Goal: Transaction & Acquisition: Purchase product/service

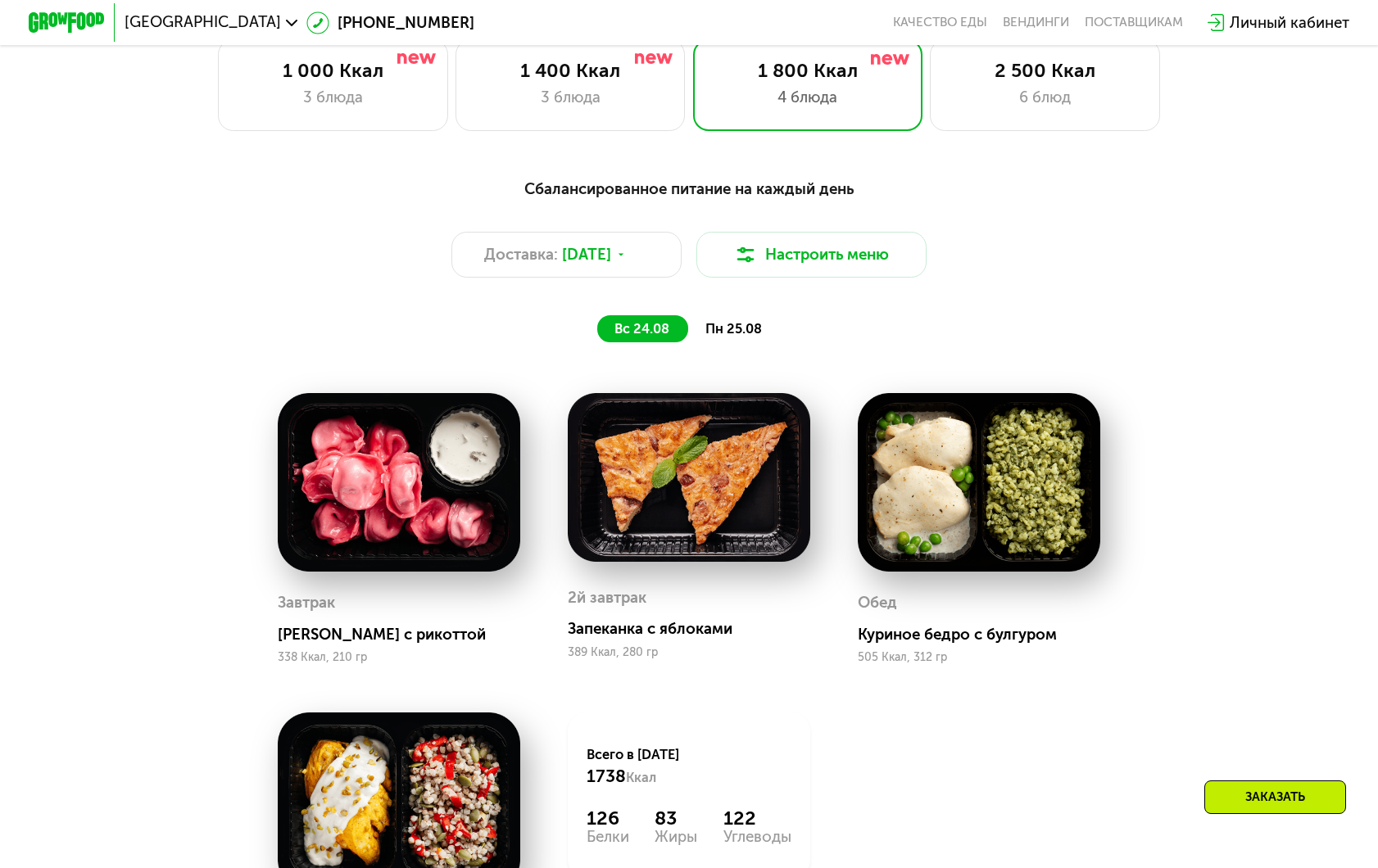
scroll to position [794, 0]
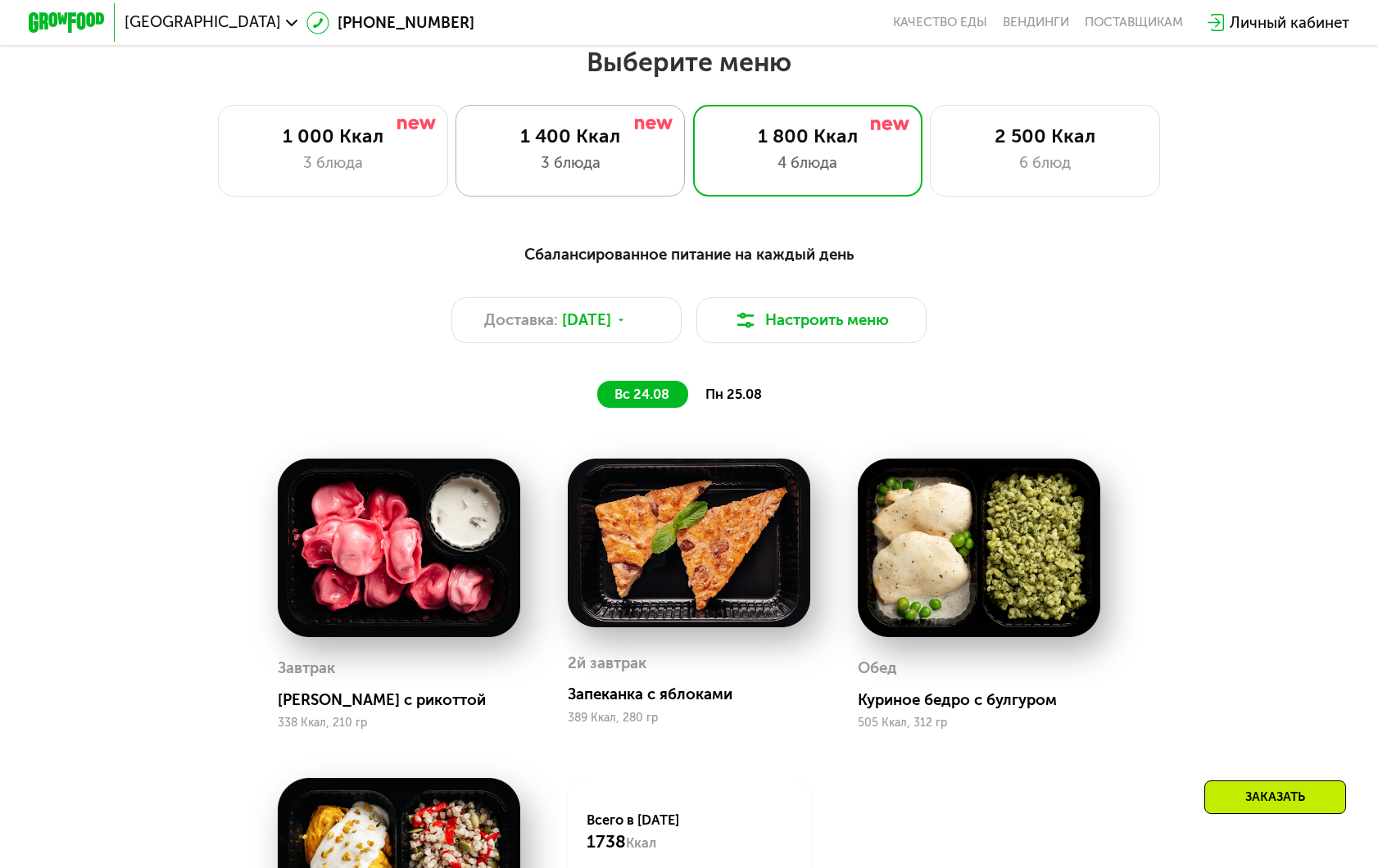
click at [623, 156] on div "3 блюда" at bounding box center [570, 162] width 190 height 23
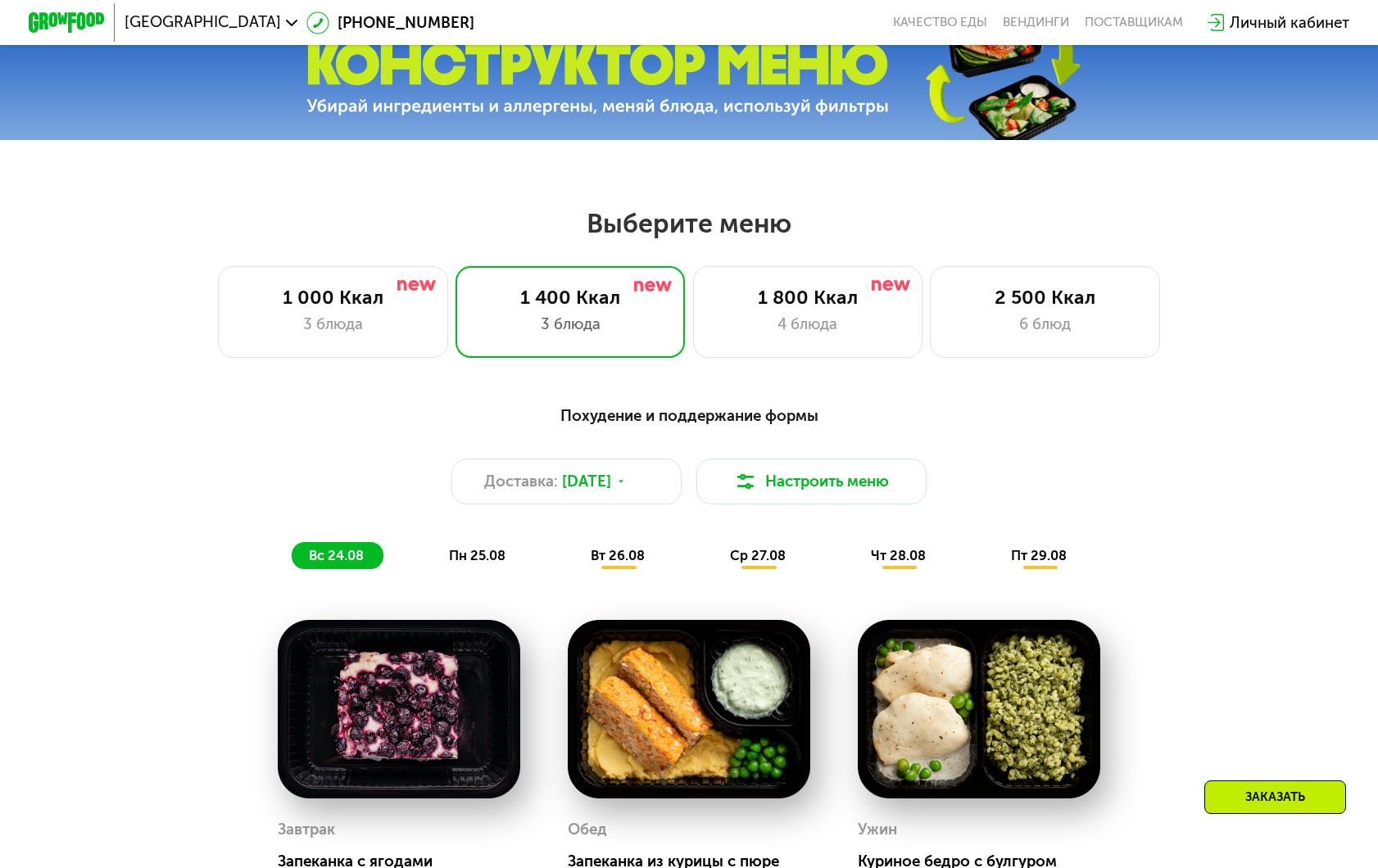
scroll to position [658, 0]
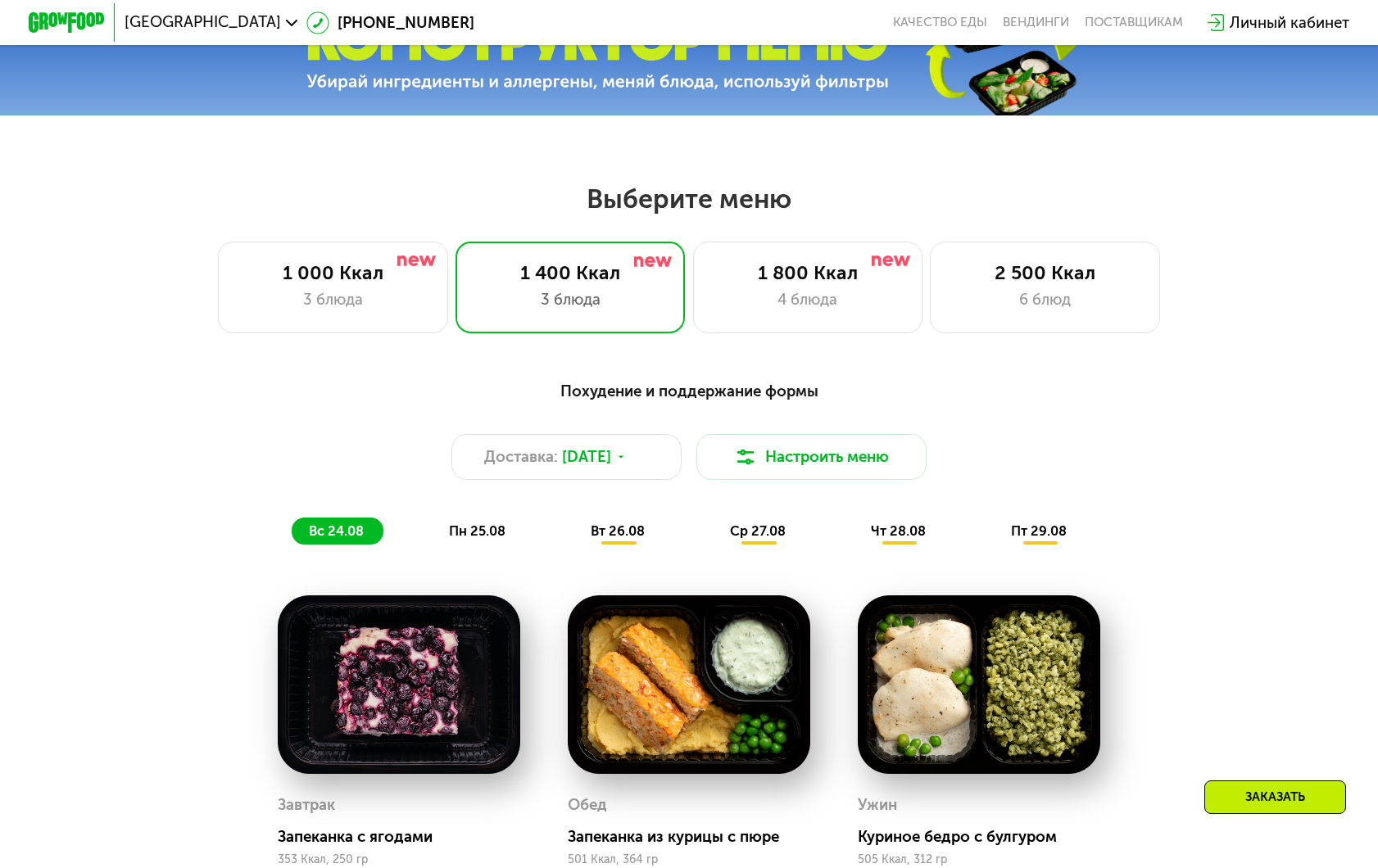
click at [586, 433] on div "Похудение и поддержание формы Доставка: [DATE] Настроить меню вс 24.08 пн 25.08…" at bounding box center [689, 462] width 1134 height 165
click at [591, 445] on span "[DATE]" at bounding box center [586, 456] width 49 height 23
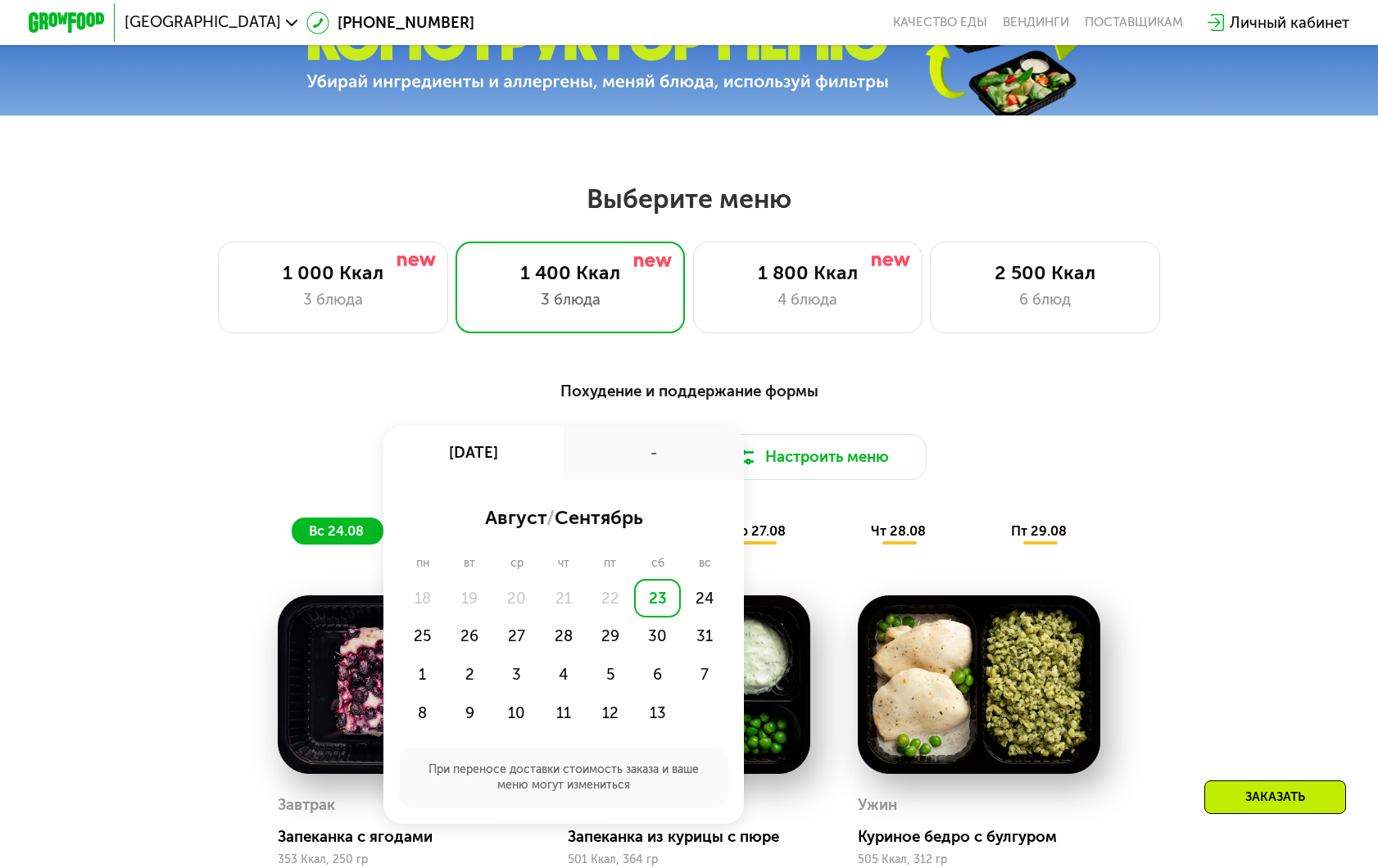
click at [418, 407] on div "Похудение и поддержание формы Доставка: [DATE] авг, сб - август / сентябрь пн в…" at bounding box center [689, 462] width 1134 height 165
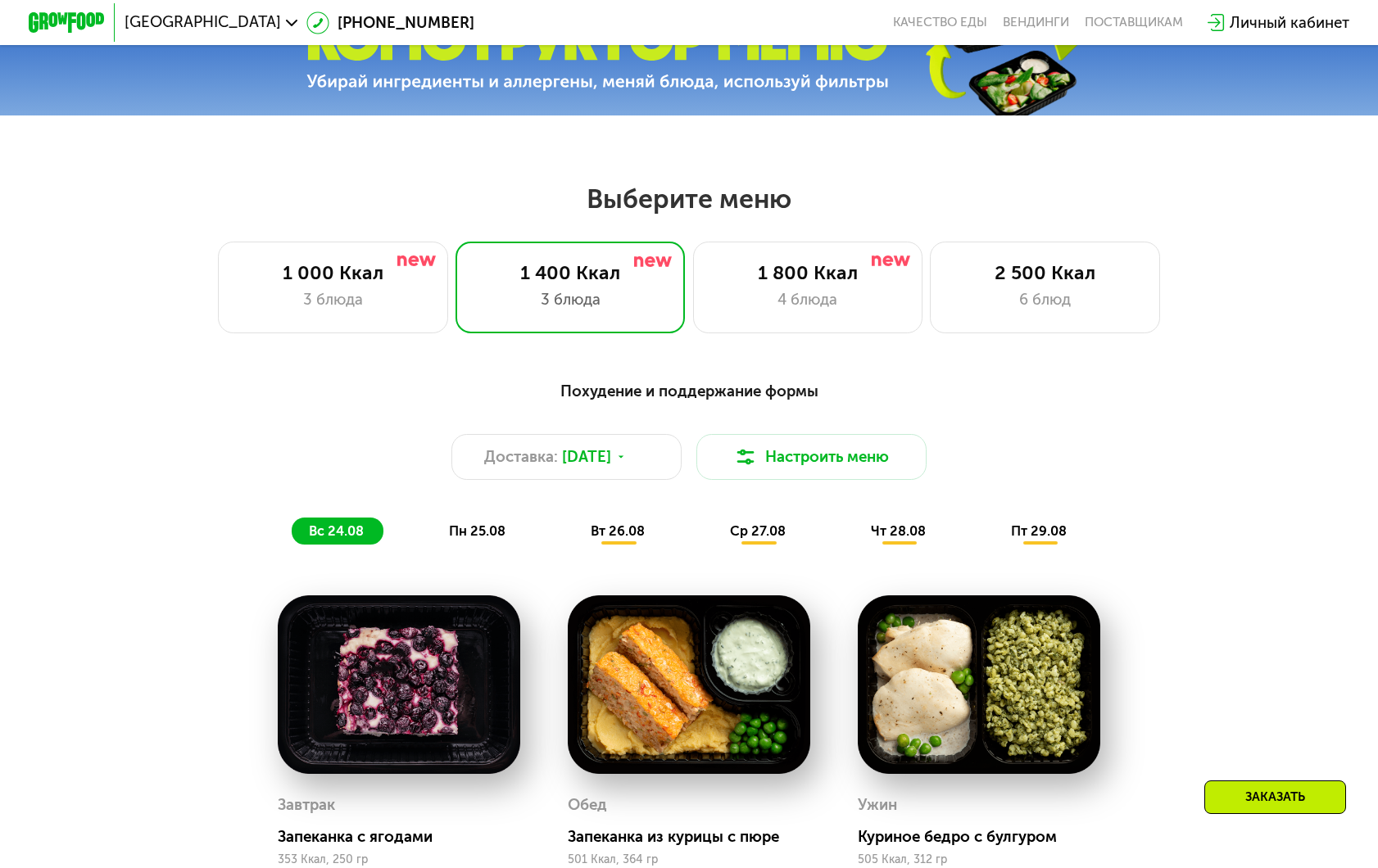
click at [645, 530] on span "вт 26.08" at bounding box center [618, 531] width 54 height 16
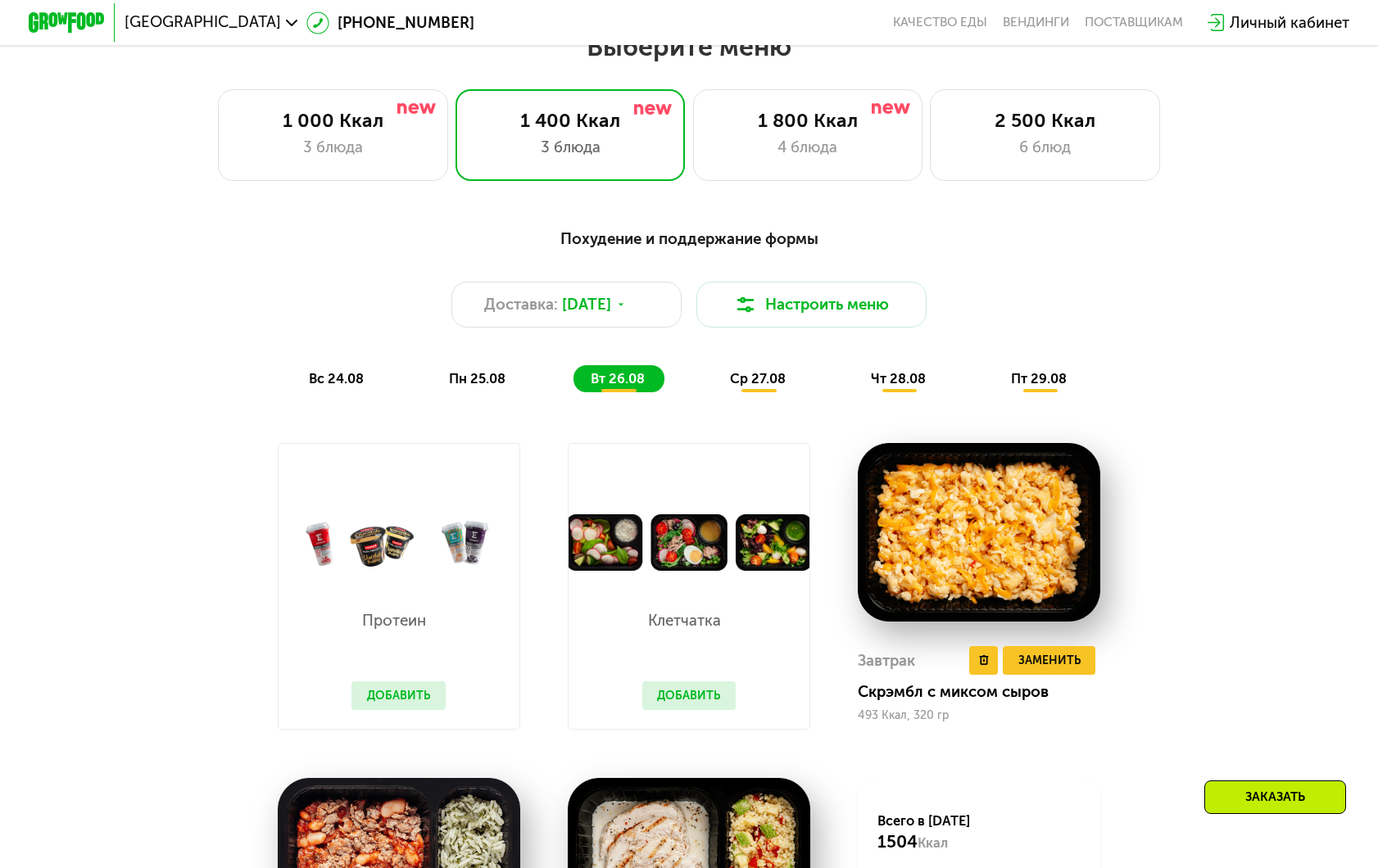
scroll to position [760, 0]
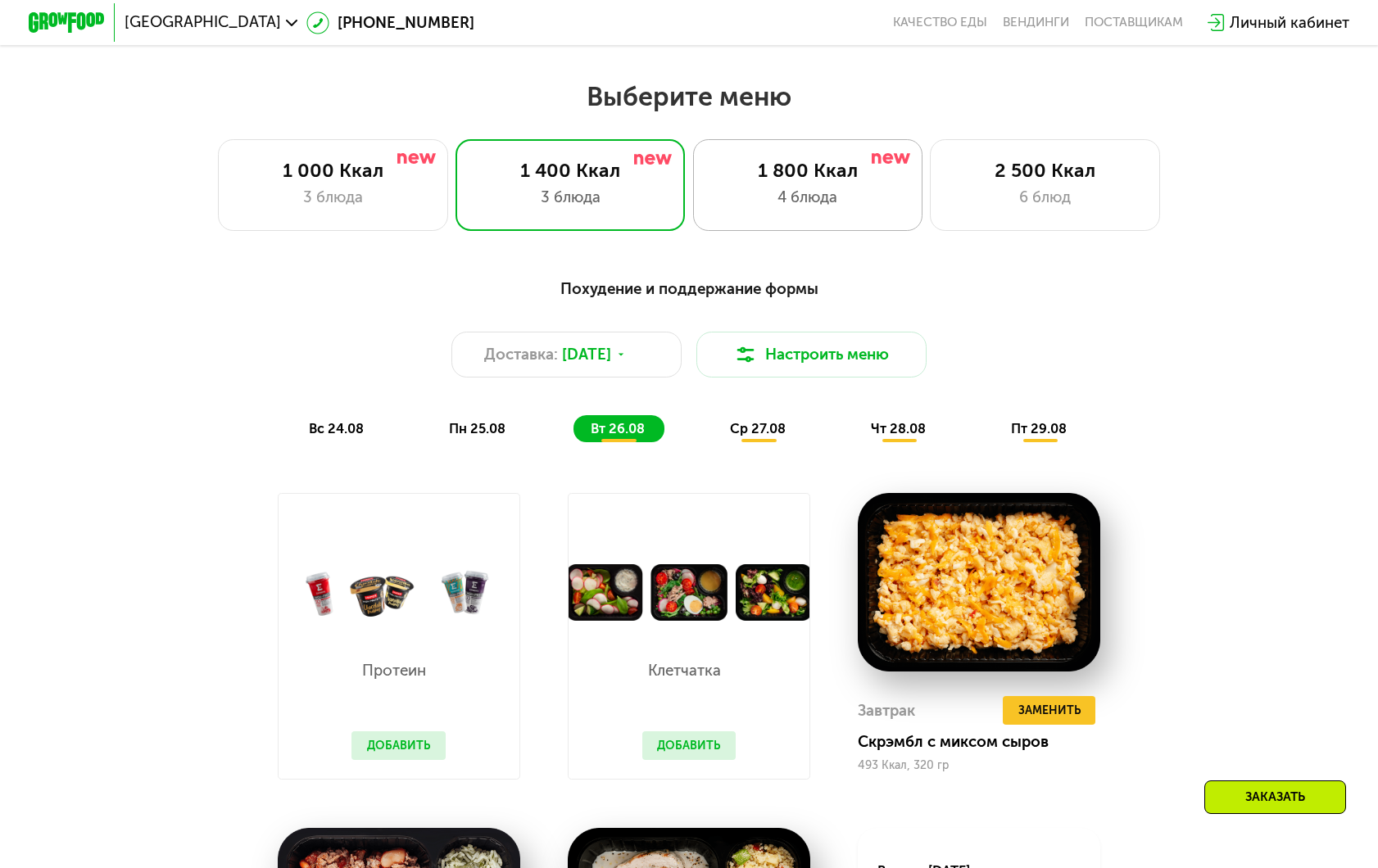
click at [930, 144] on div "1 800 Ккал 4 блюда" at bounding box center [1045, 185] width 229 height 92
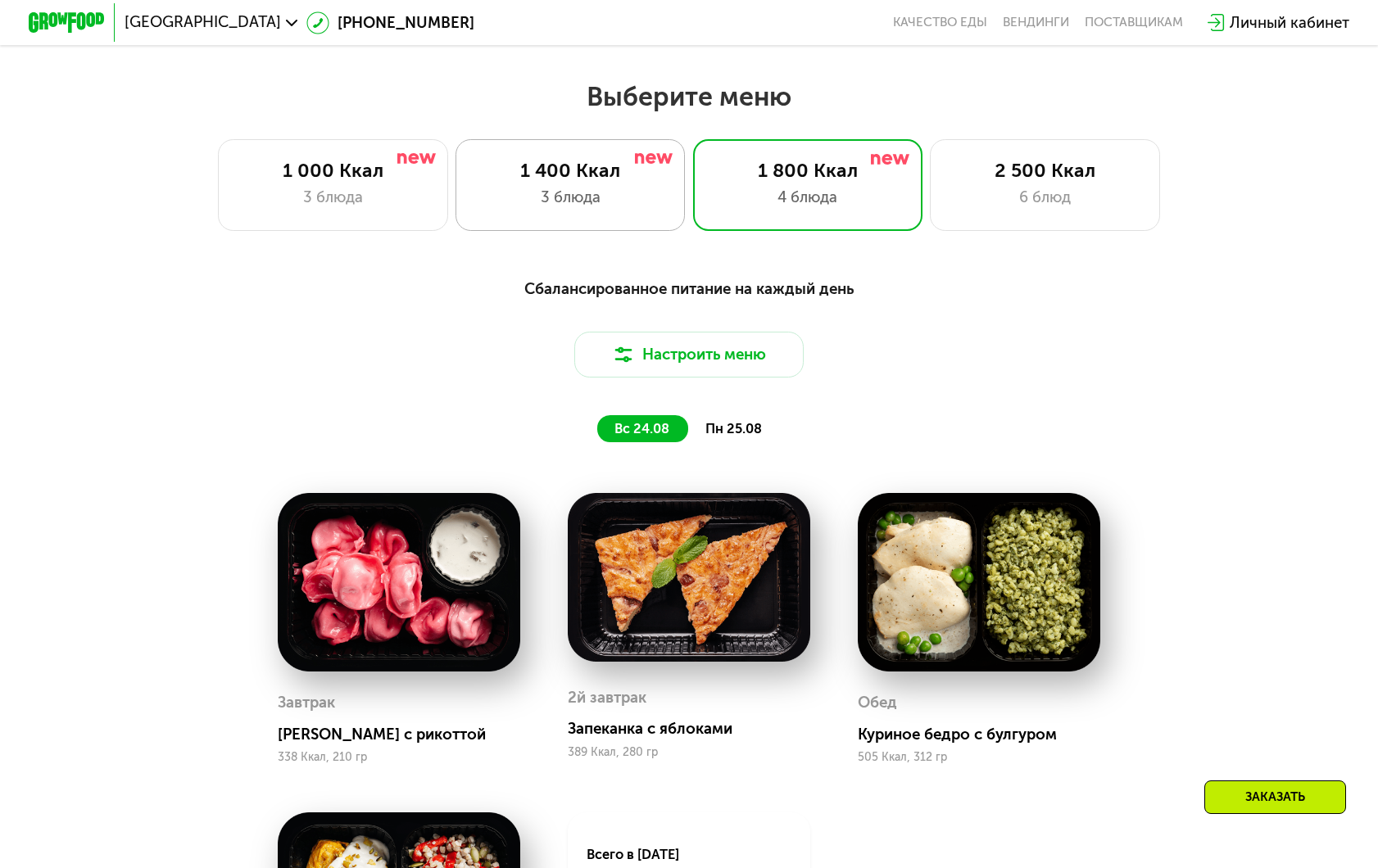
click at [604, 167] on div "1 400 Ккал" at bounding box center [570, 169] width 190 height 23
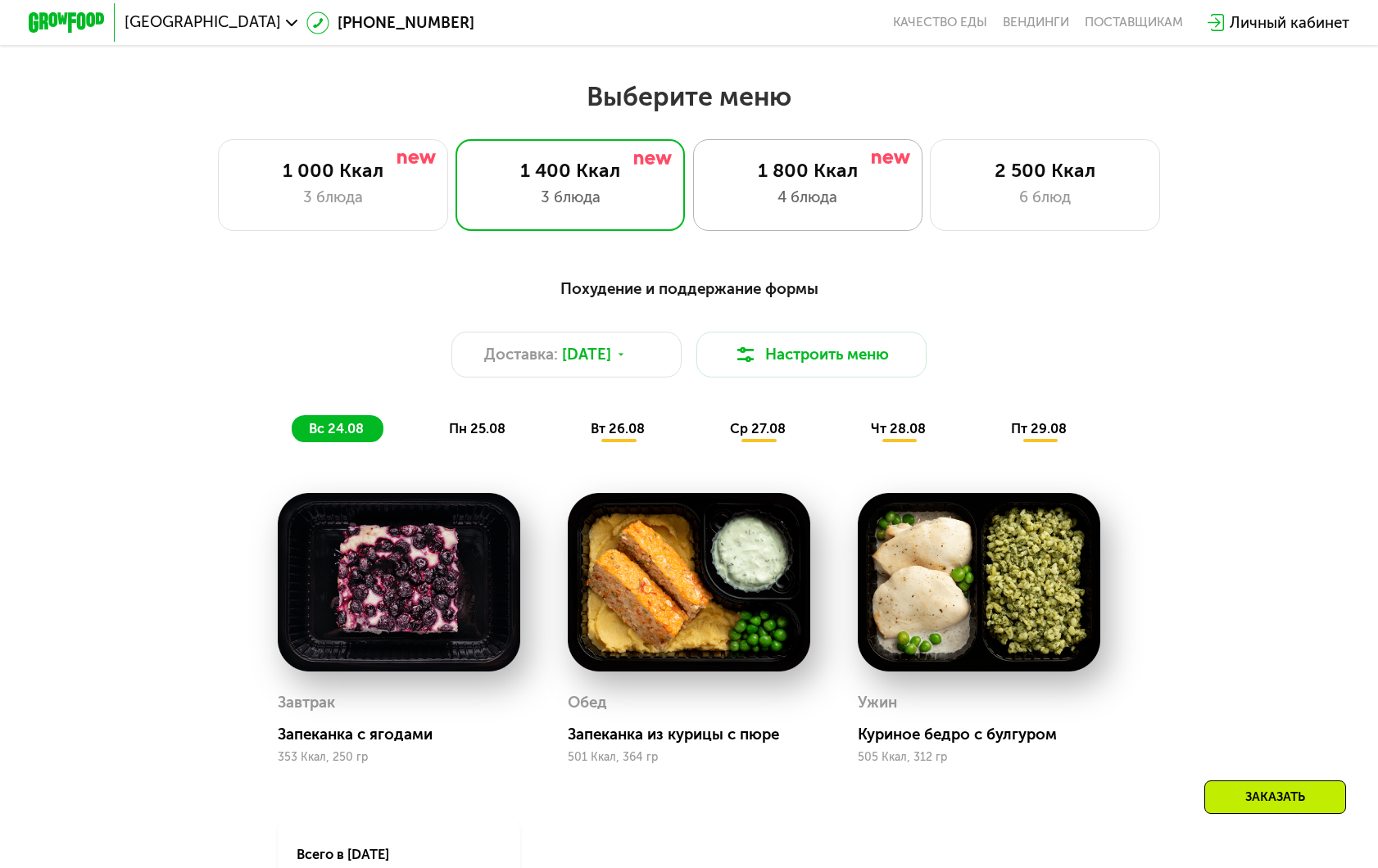
click at [930, 215] on div "1 800 Ккал 4 блюда" at bounding box center [1045, 185] width 229 height 92
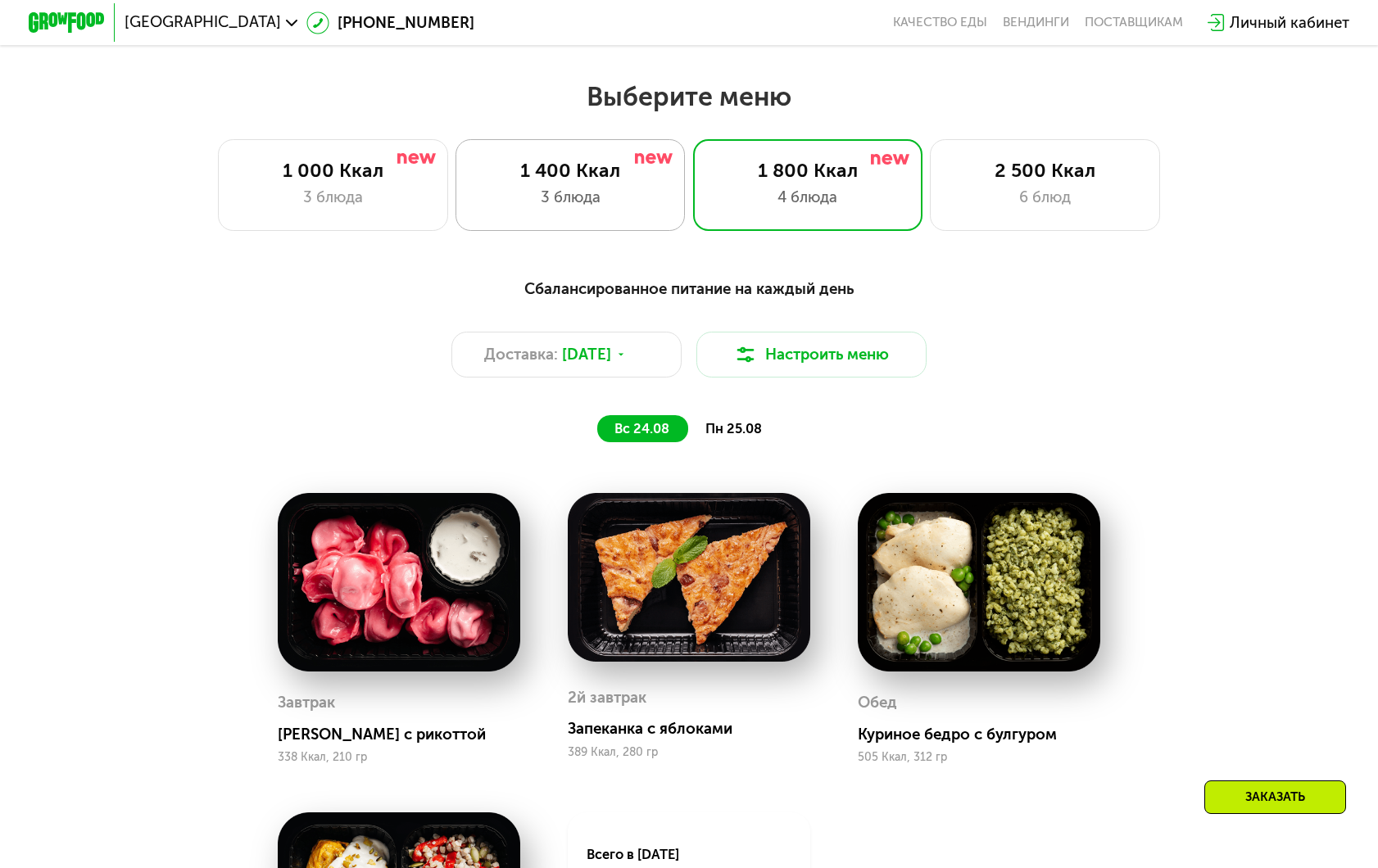
click at [614, 208] on div "3 блюда" at bounding box center [570, 197] width 190 height 23
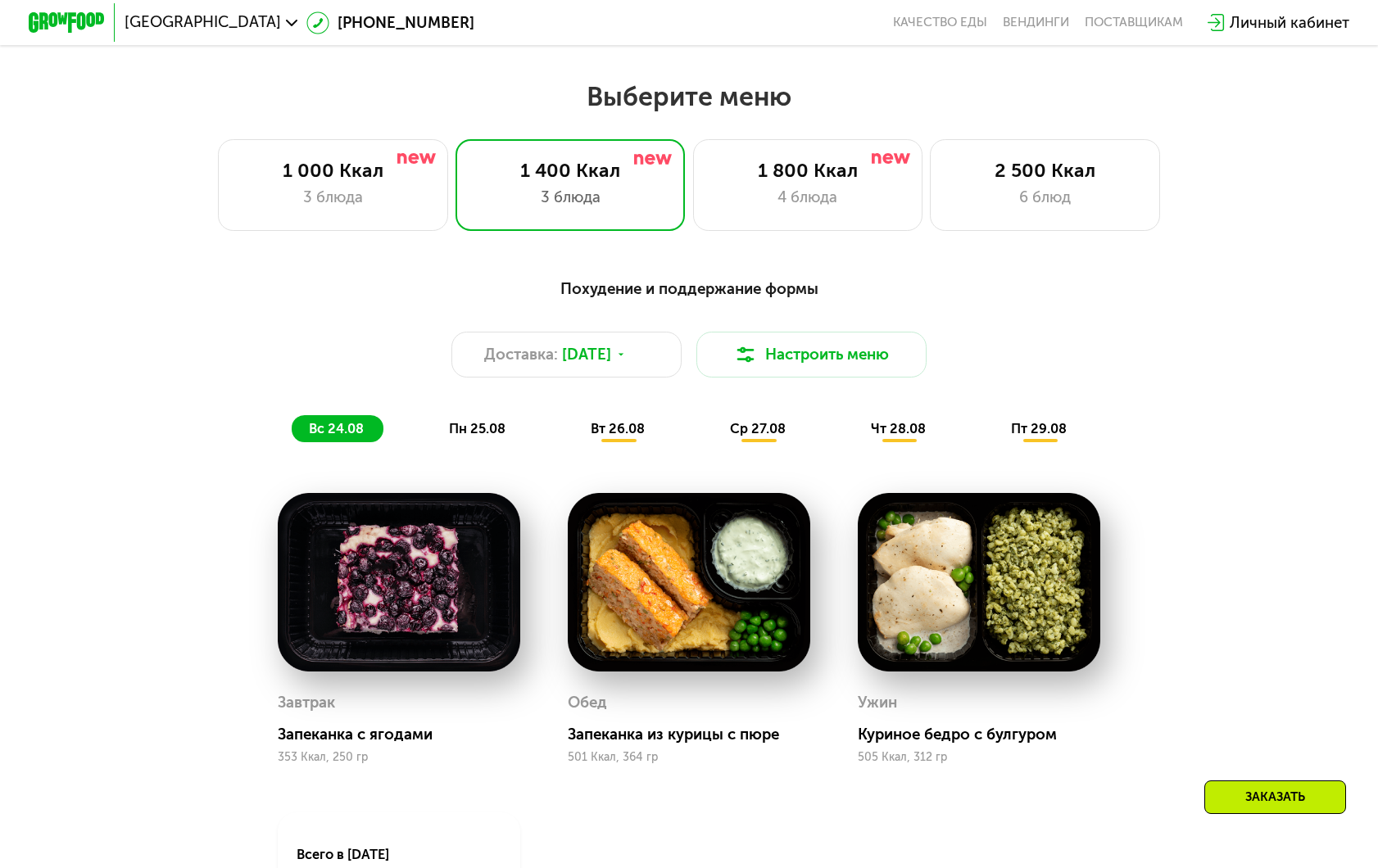
click at [777, 428] on span "ср 27.08" at bounding box center [758, 429] width 56 height 16
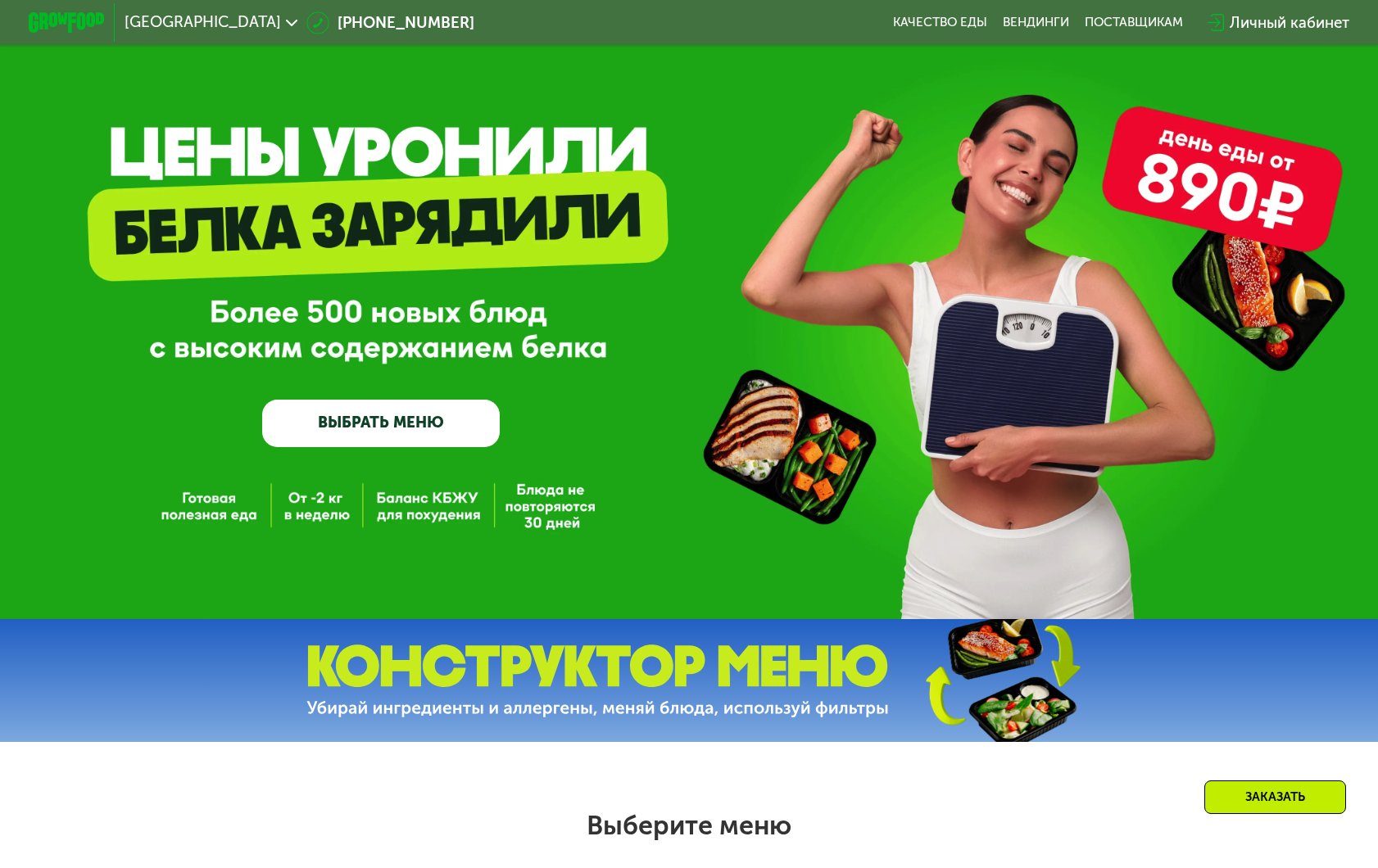
scroll to position [0, 0]
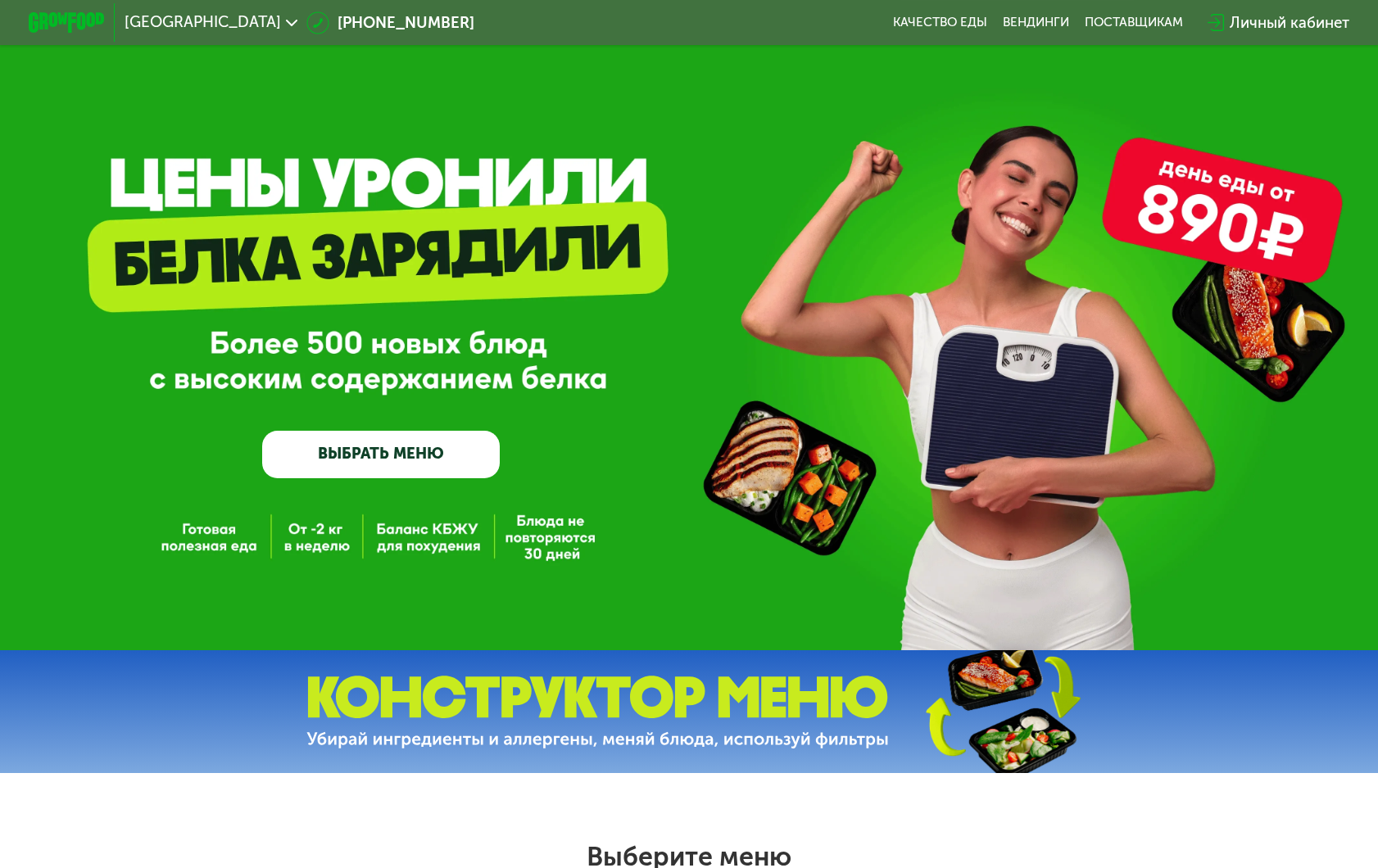
click at [382, 467] on link "ВЫБРАТЬ МЕНЮ" at bounding box center [381, 454] width 238 height 48
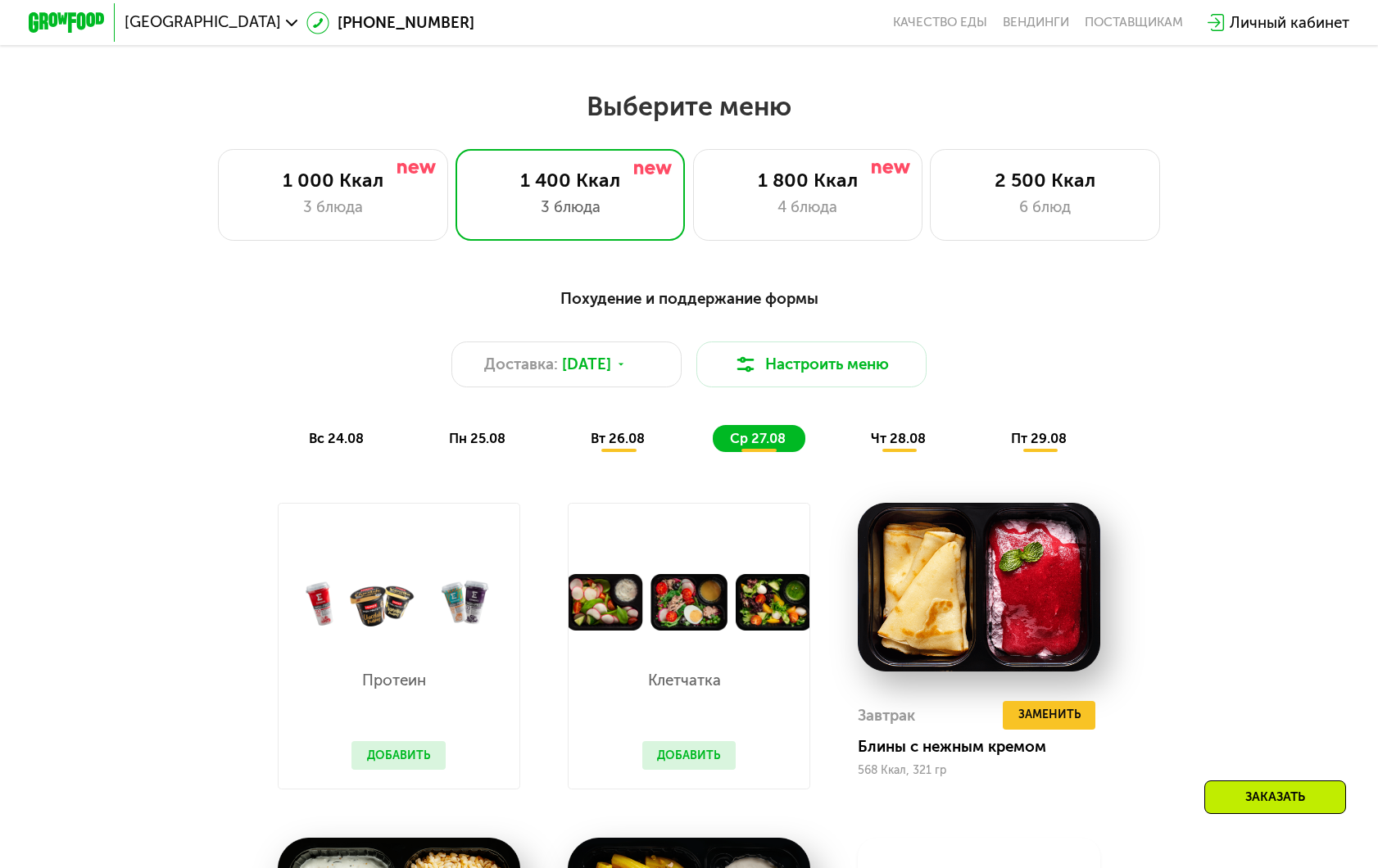
scroll to position [795, 0]
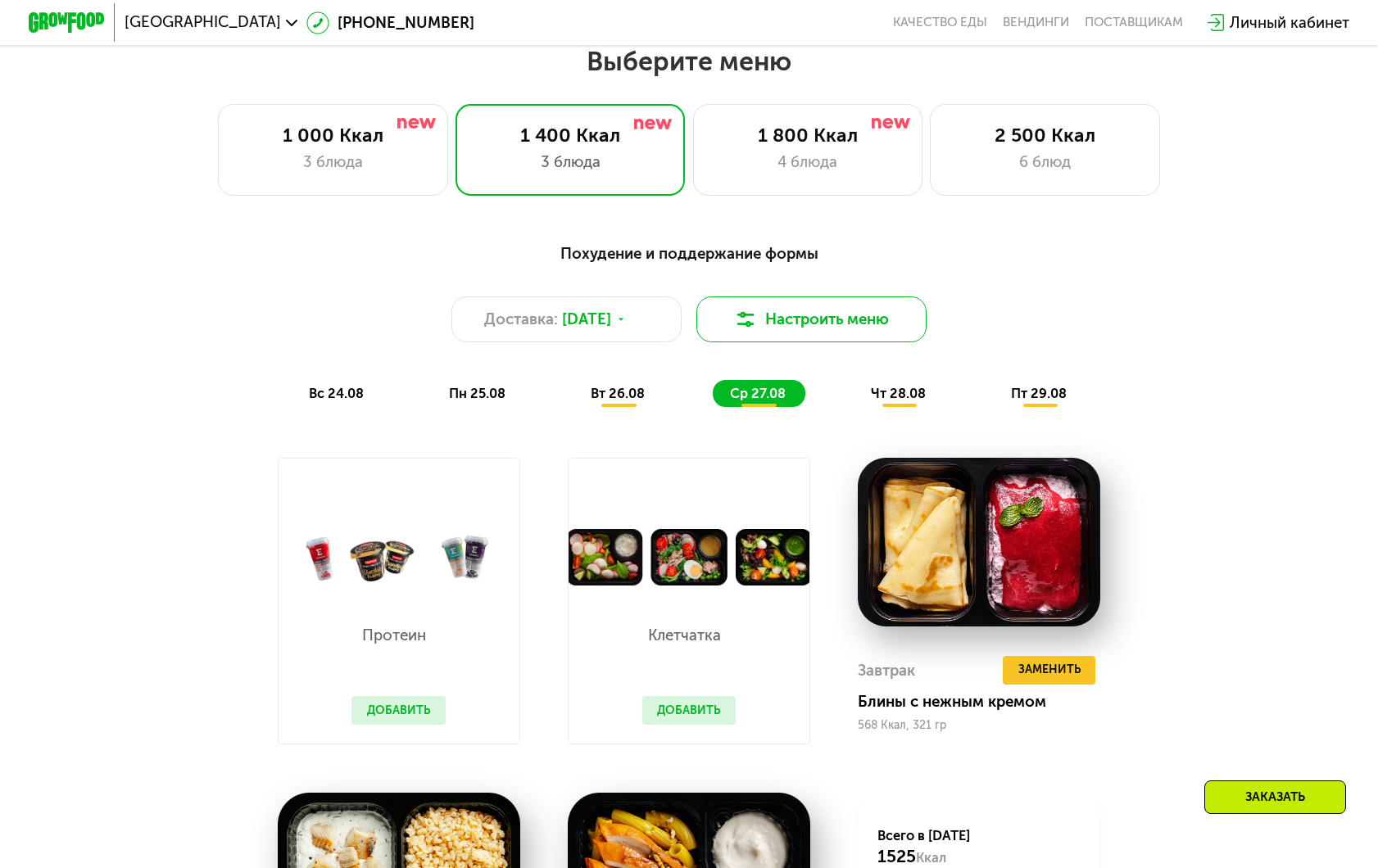
click at [822, 330] on button "Настроить меню" at bounding box center [812, 320] width 229 height 46
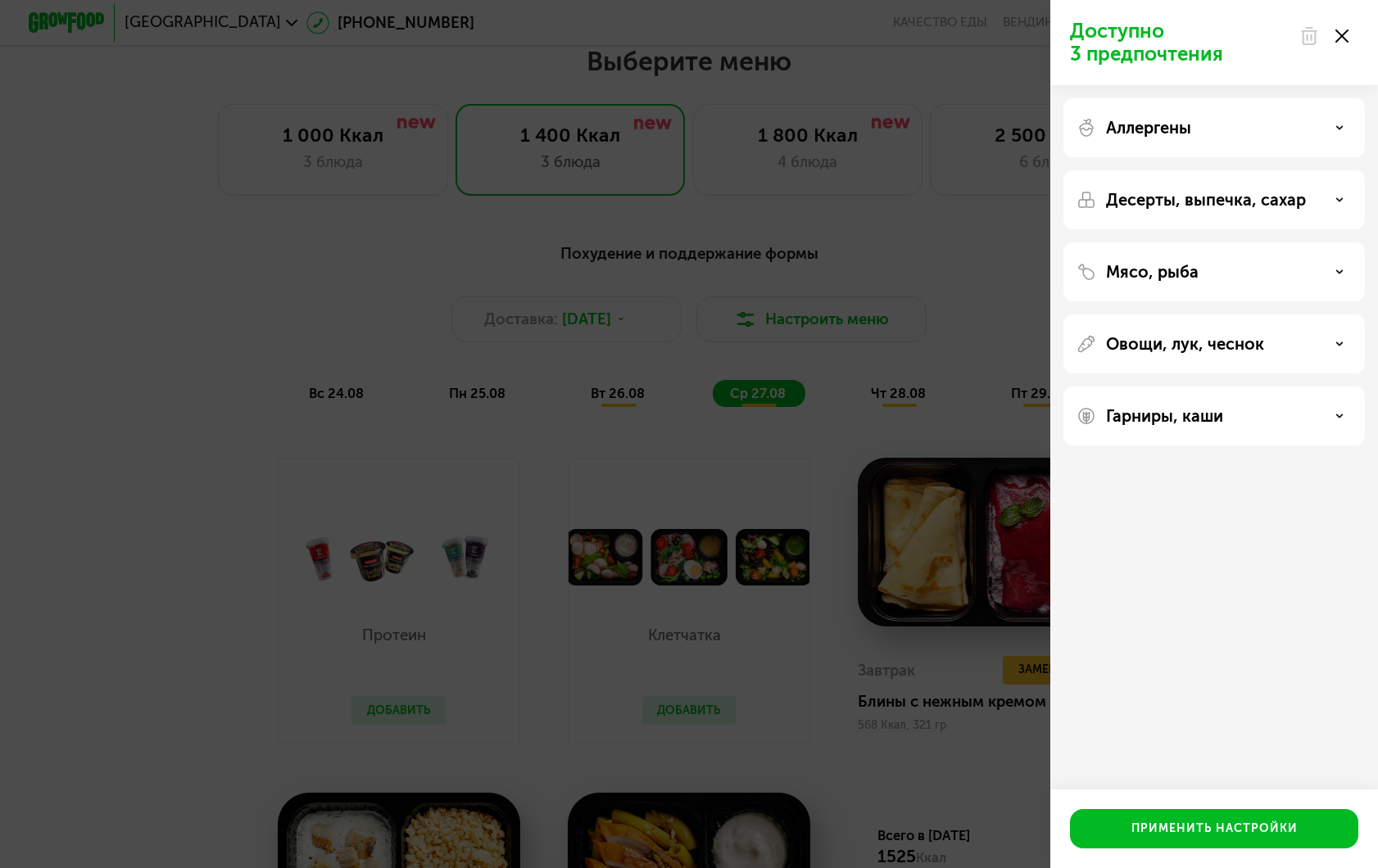
click at [1176, 242] on div "Десерты, выпечка, сахар" at bounding box center [1214, 271] width 301 height 59
click at [1221, 192] on p "Десерты, выпечка, сахар" at bounding box center [1206, 200] width 200 height 20
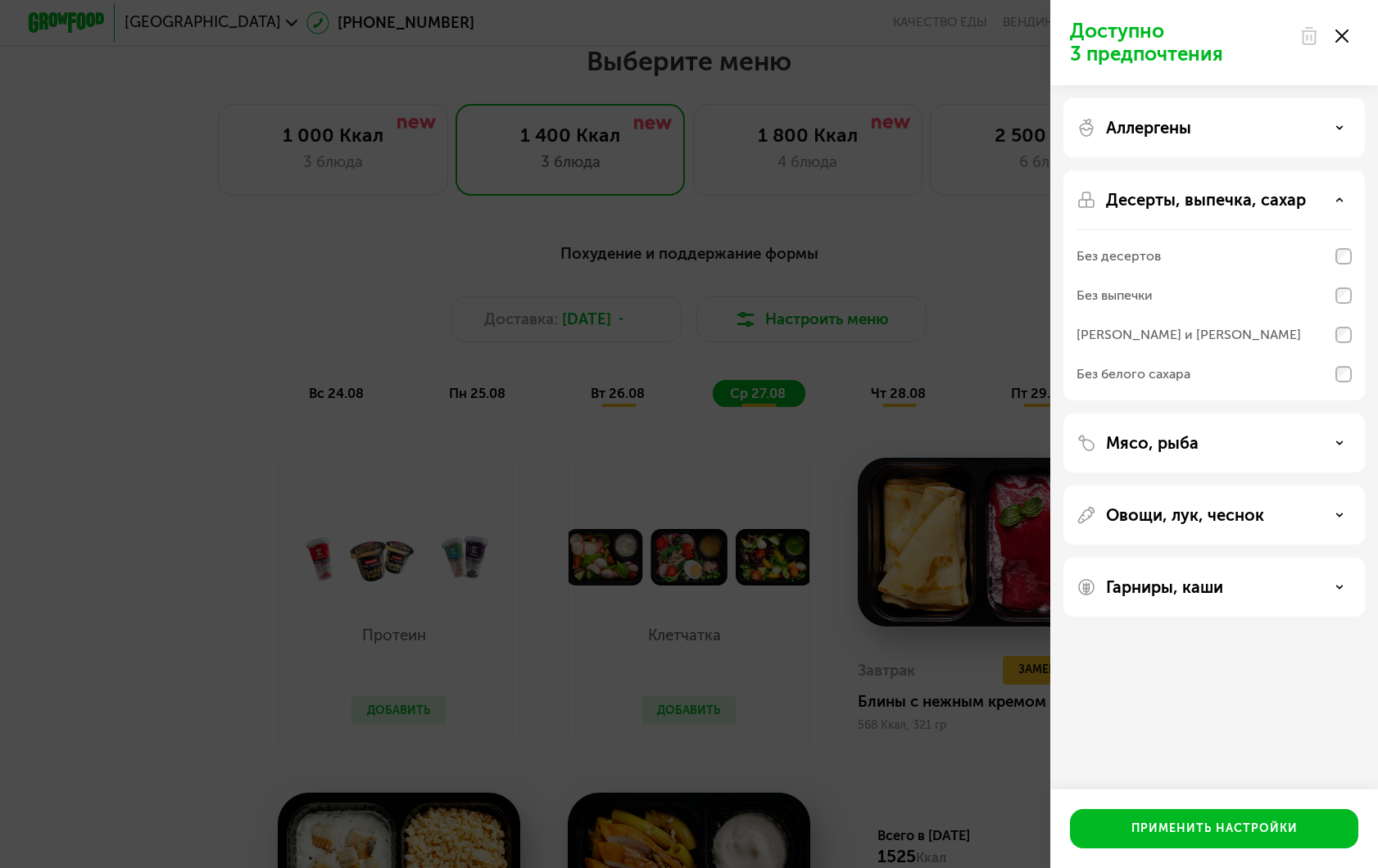
click at [1199, 200] on p "Десерты, выпечка, сахар" at bounding box center [1206, 200] width 200 height 20
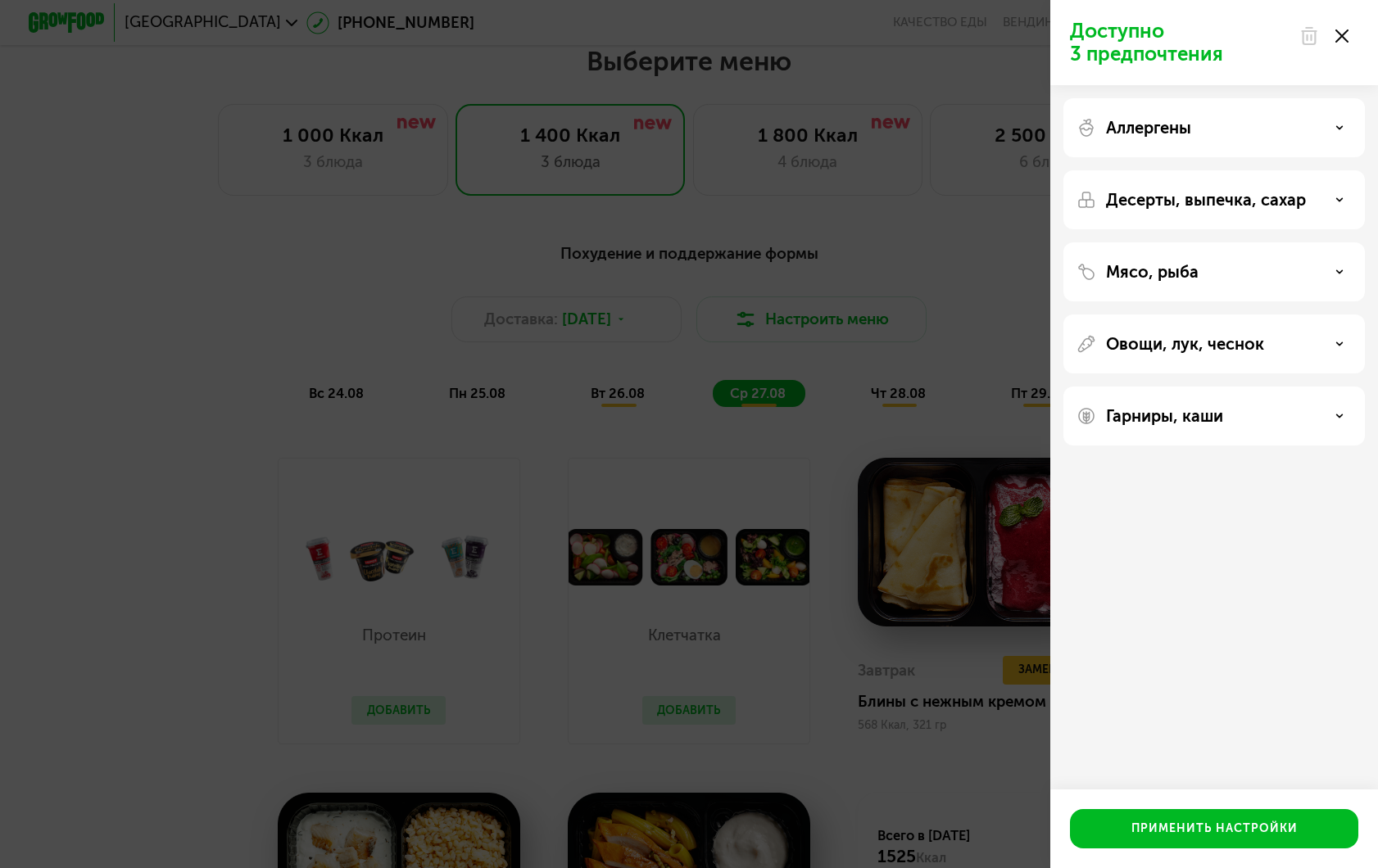
click at [1201, 170] on div "Аллергены" at bounding box center [1214, 199] width 301 height 59
click at [1201, 122] on div "Аллергены" at bounding box center [1214, 128] width 275 height 20
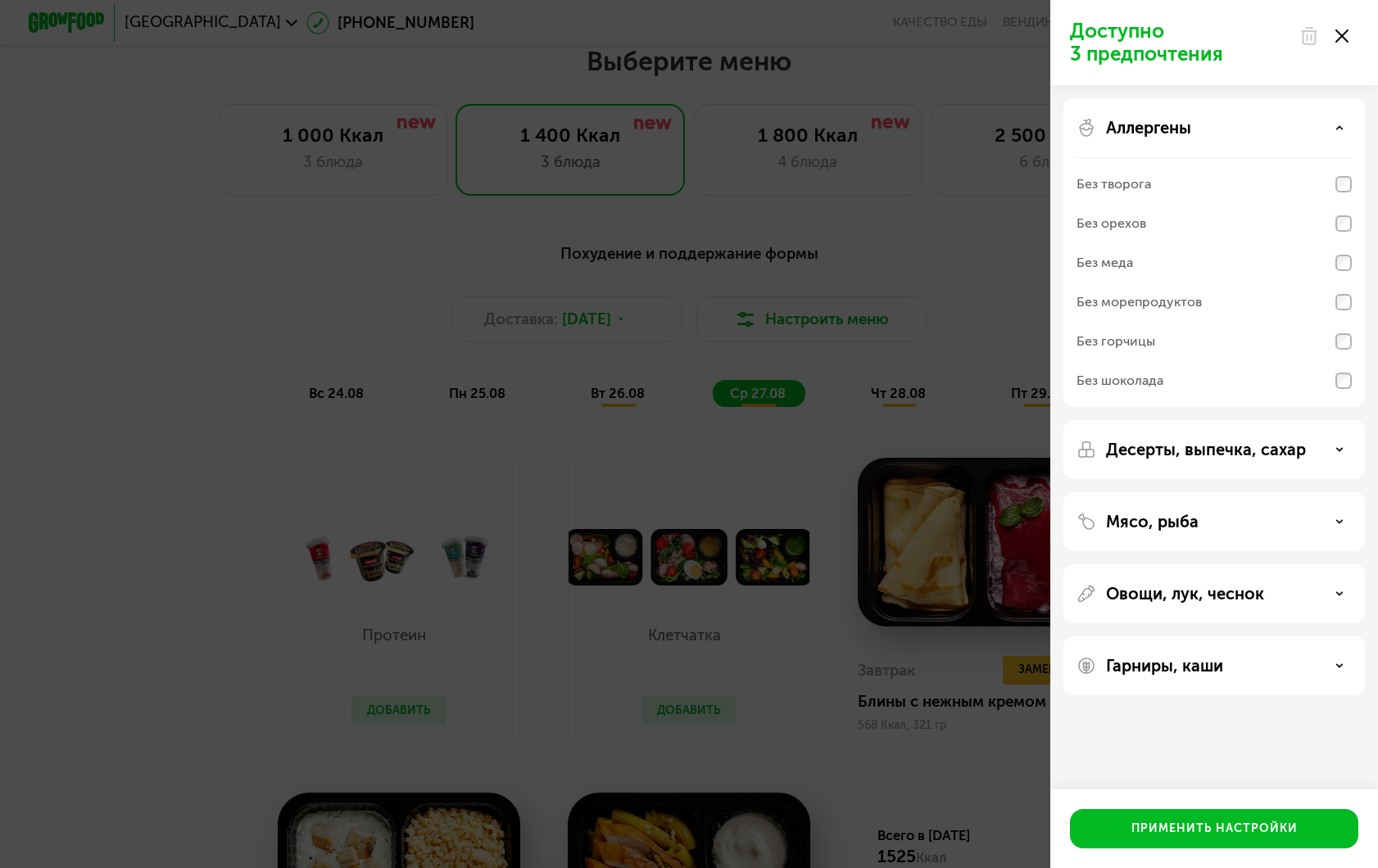
click at [1200, 122] on div "Аллергены" at bounding box center [1214, 128] width 275 height 20
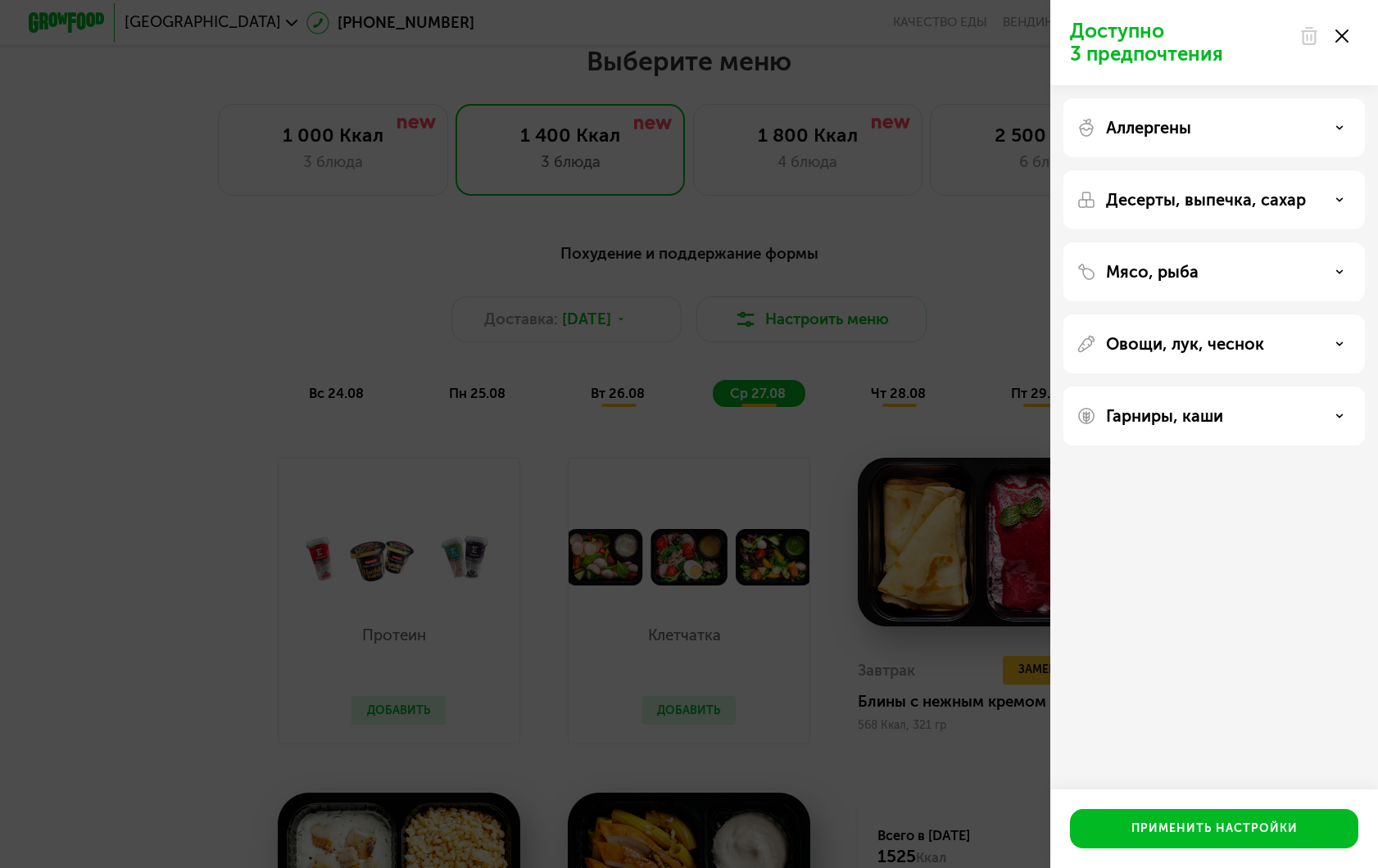
click at [1225, 315] on div "Мясо, рыба" at bounding box center [1214, 344] width 301 height 59
click at [1223, 274] on div "Мясо, рыба" at bounding box center [1214, 272] width 275 height 20
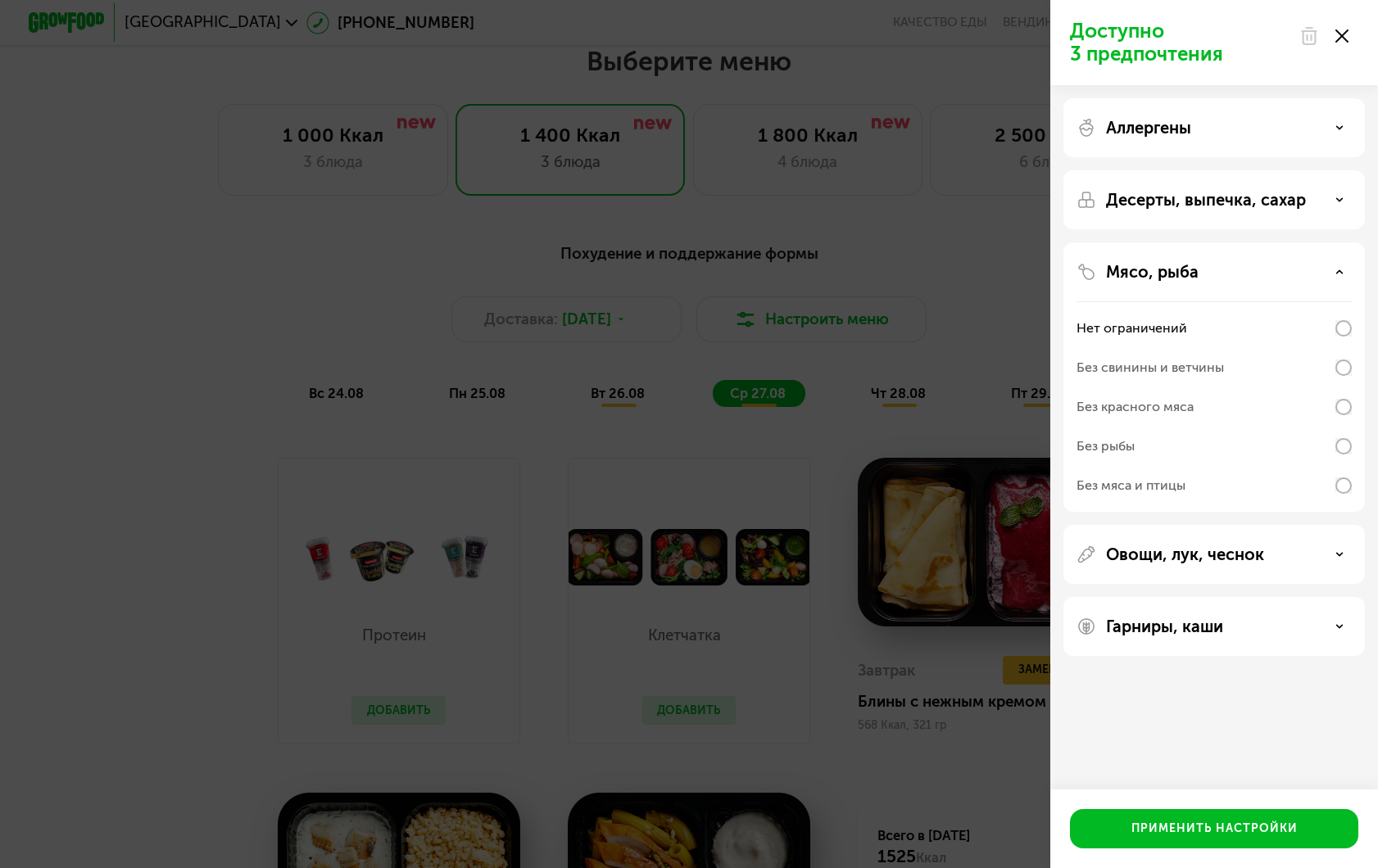
click at [1223, 274] on div "Мясо, рыба" at bounding box center [1214, 272] width 275 height 20
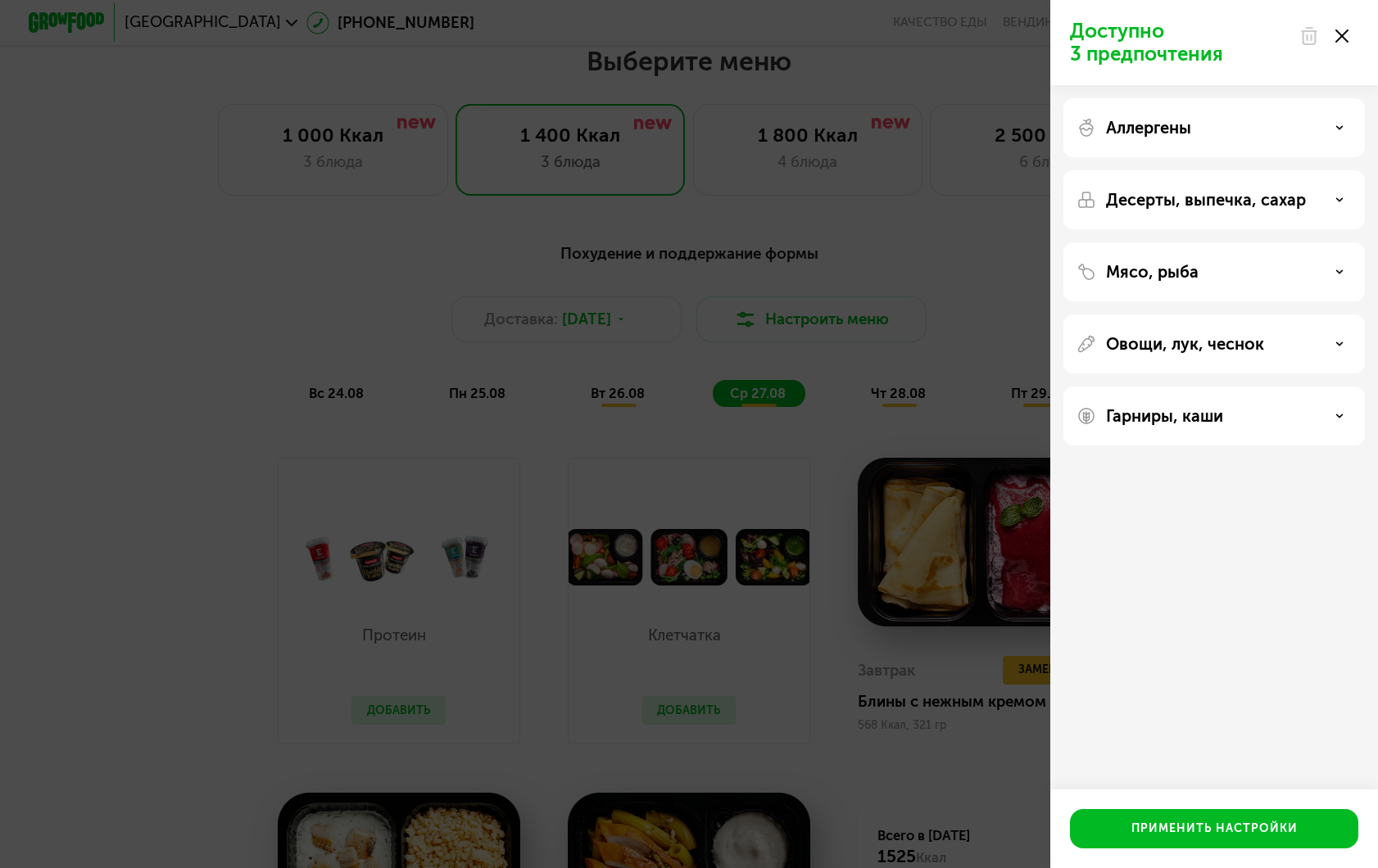
click at [1223, 274] on div "Мясо, рыба" at bounding box center [1214, 272] width 275 height 20
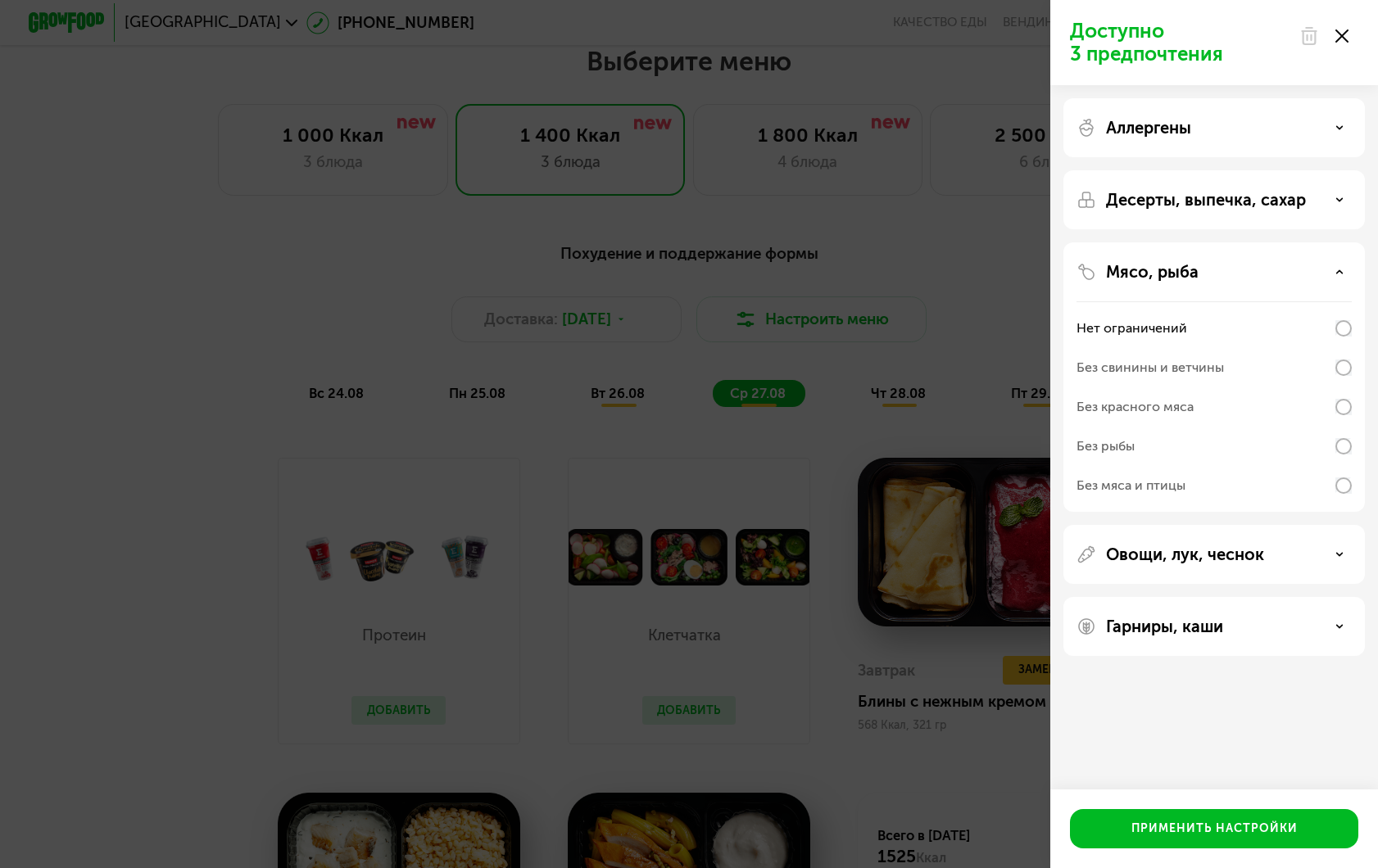
click at [1223, 274] on div "Мясо, рыба" at bounding box center [1214, 272] width 275 height 20
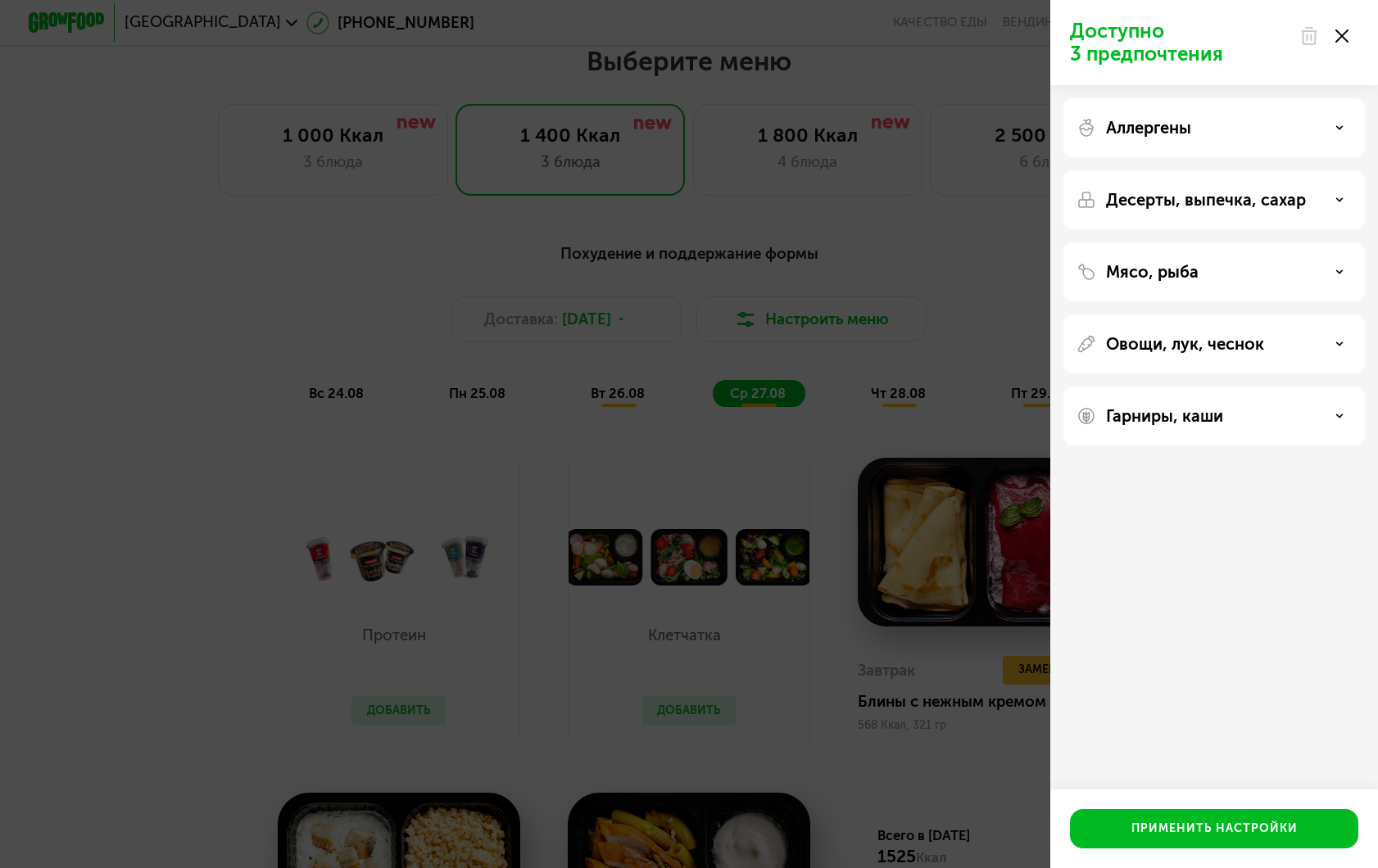
click at [1230, 417] on div "Гарниры, каши" at bounding box center [1214, 417] width 275 height 20
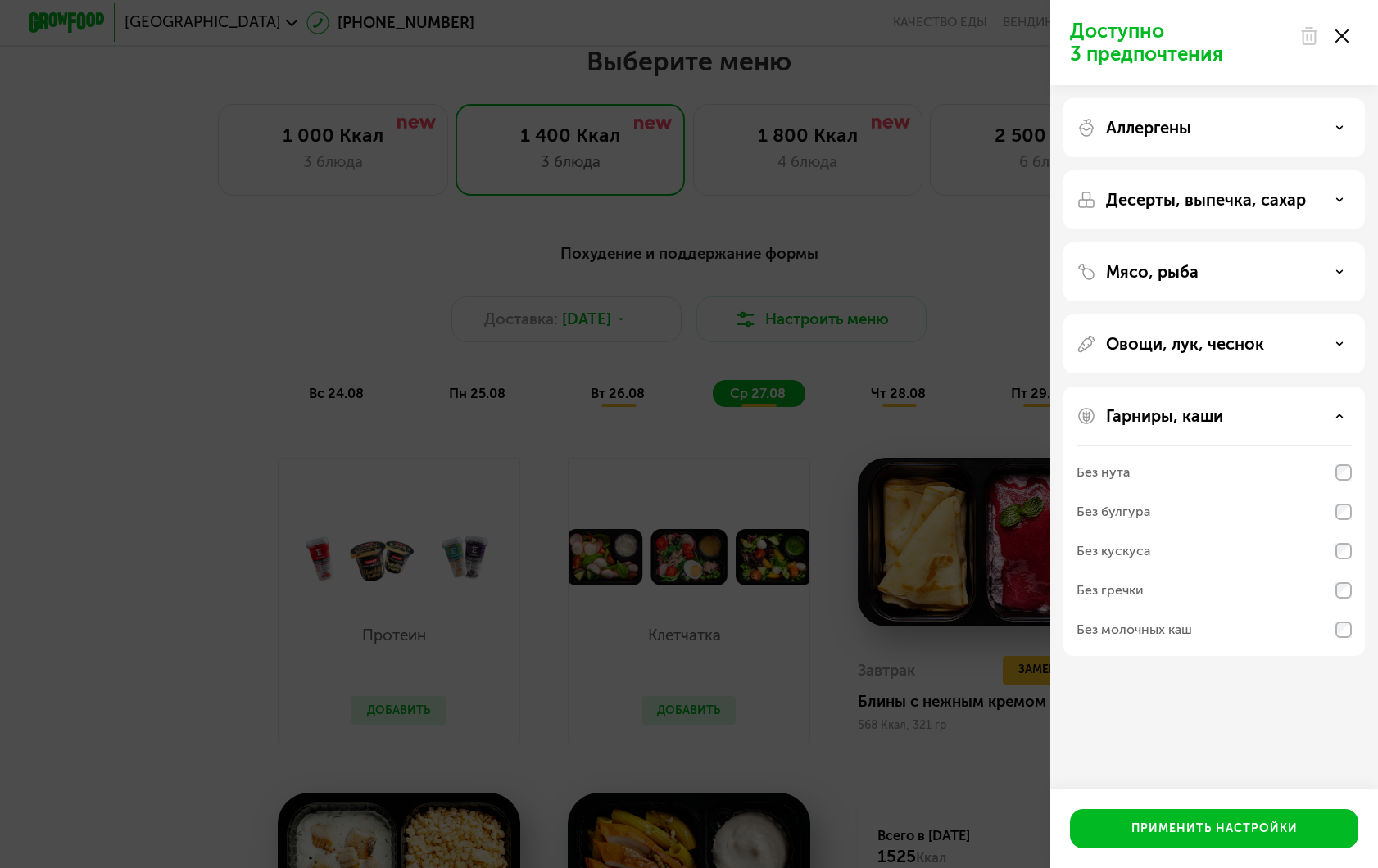
click at [1230, 417] on div "Гарниры, каши" at bounding box center [1214, 417] width 275 height 20
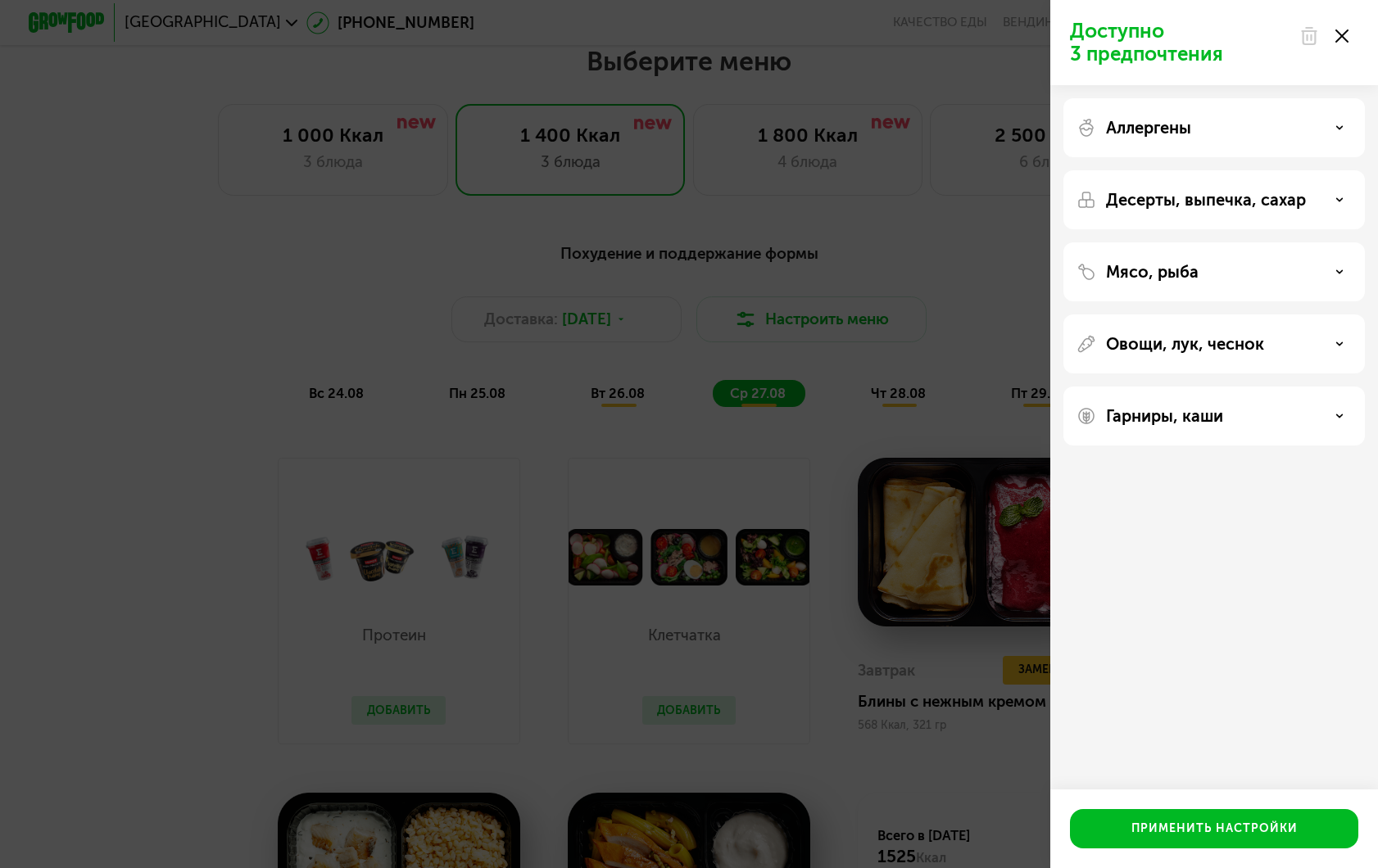
click at [1343, 41] on icon at bounding box center [1342, 36] width 13 height 13
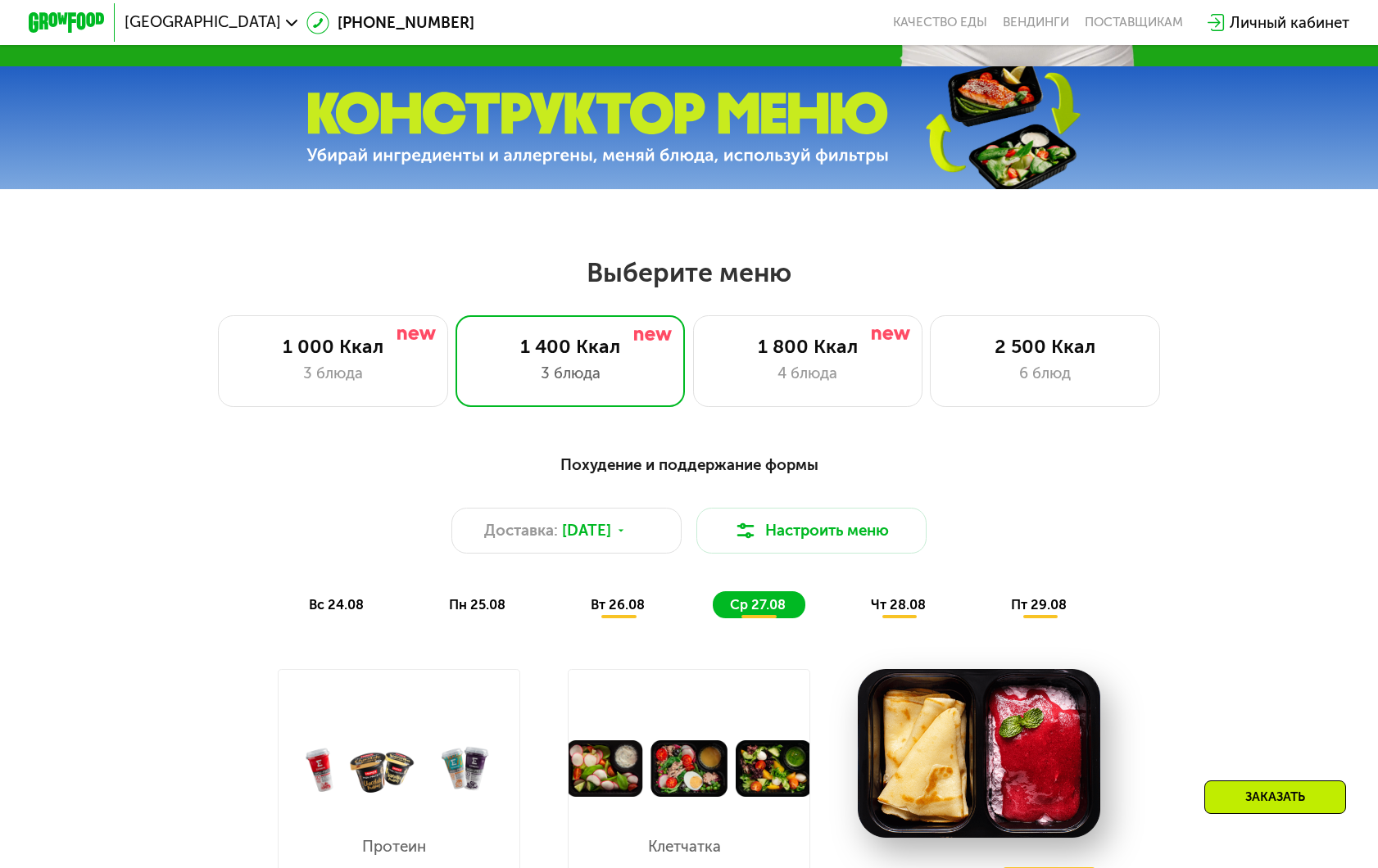
scroll to position [549, 0]
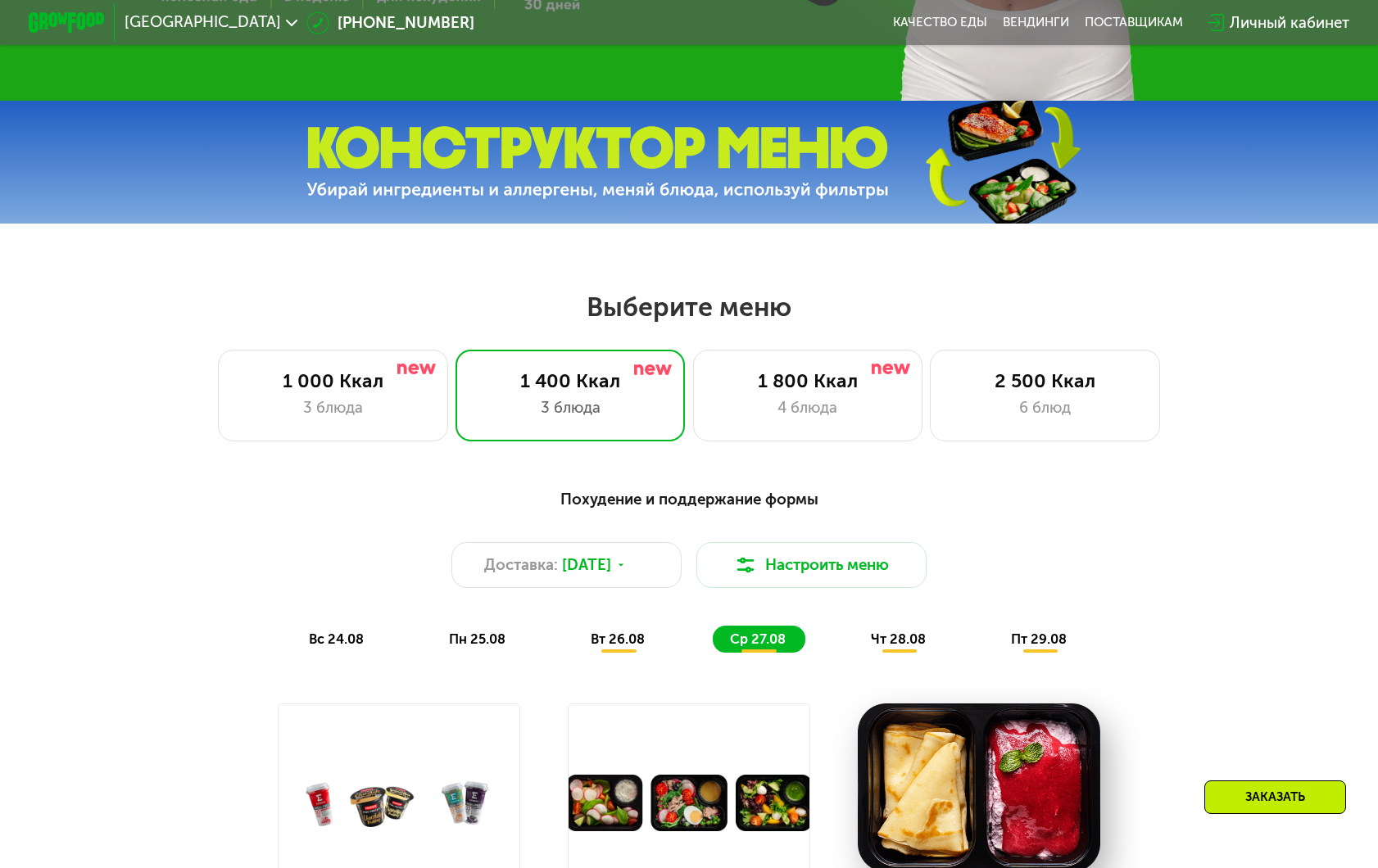
click at [1267, 791] on div "Заказать" at bounding box center [1275, 797] width 142 height 34
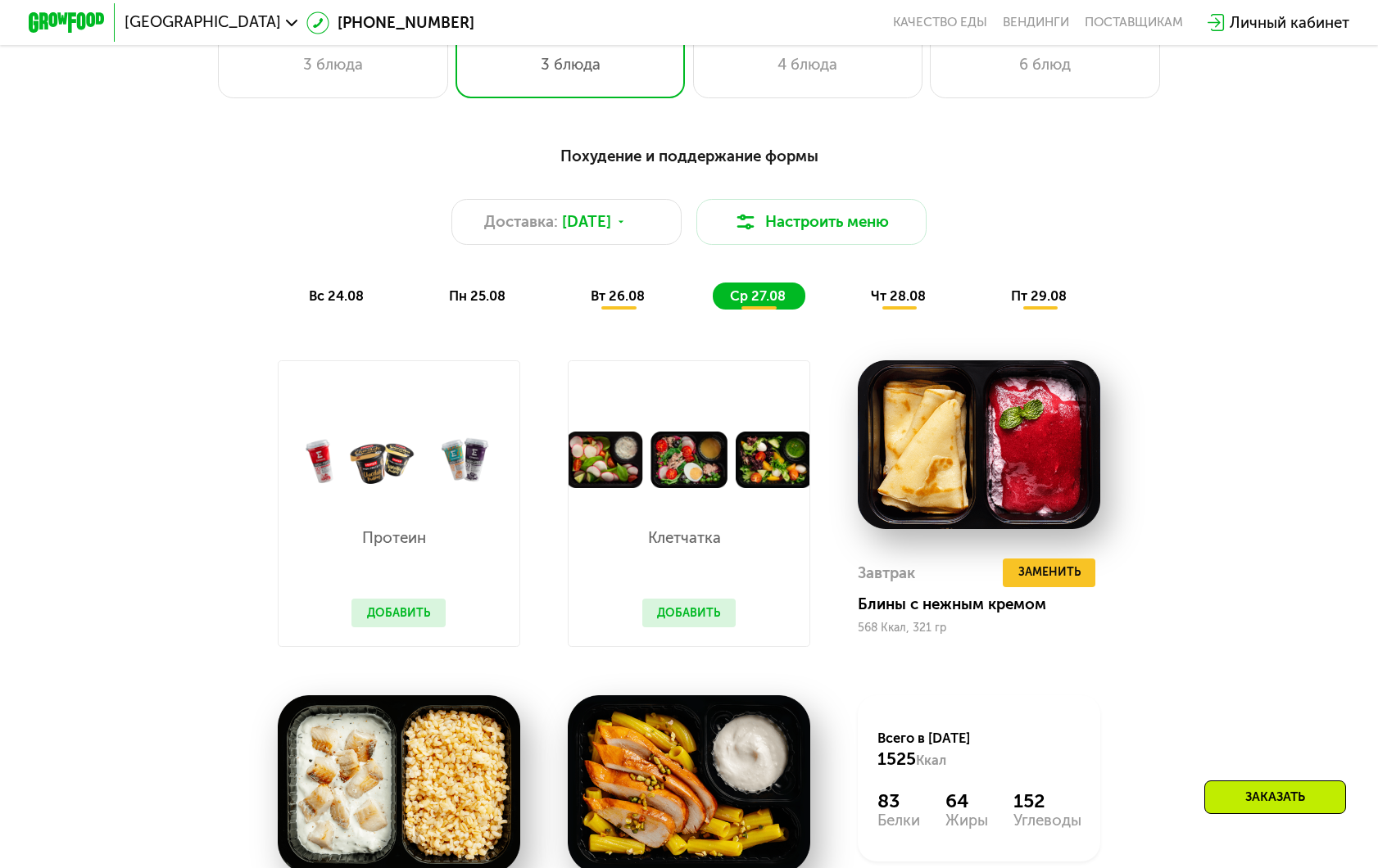
scroll to position [649, 0]
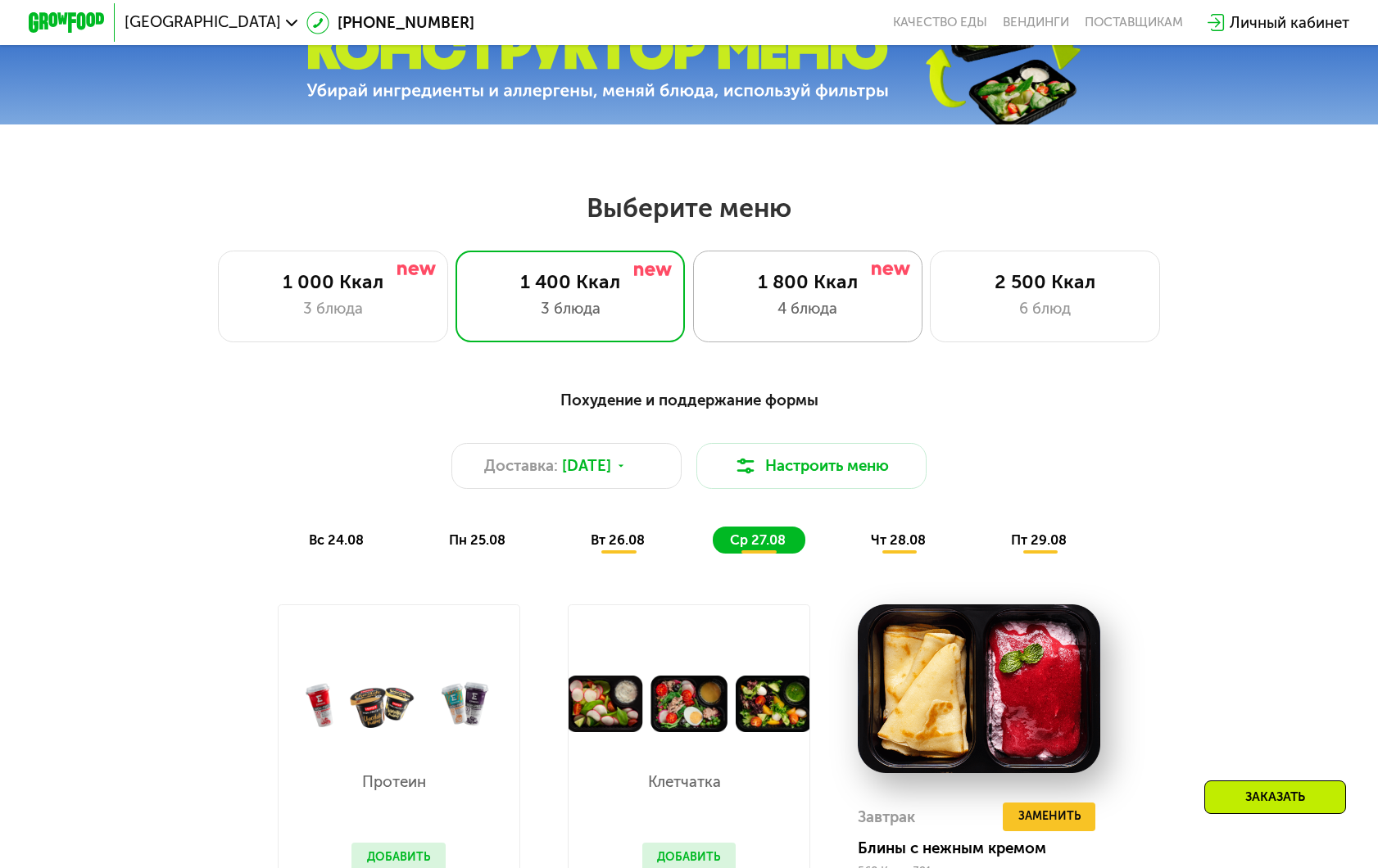
click at [798, 310] on div "4 блюда" at bounding box center [808, 308] width 190 height 23
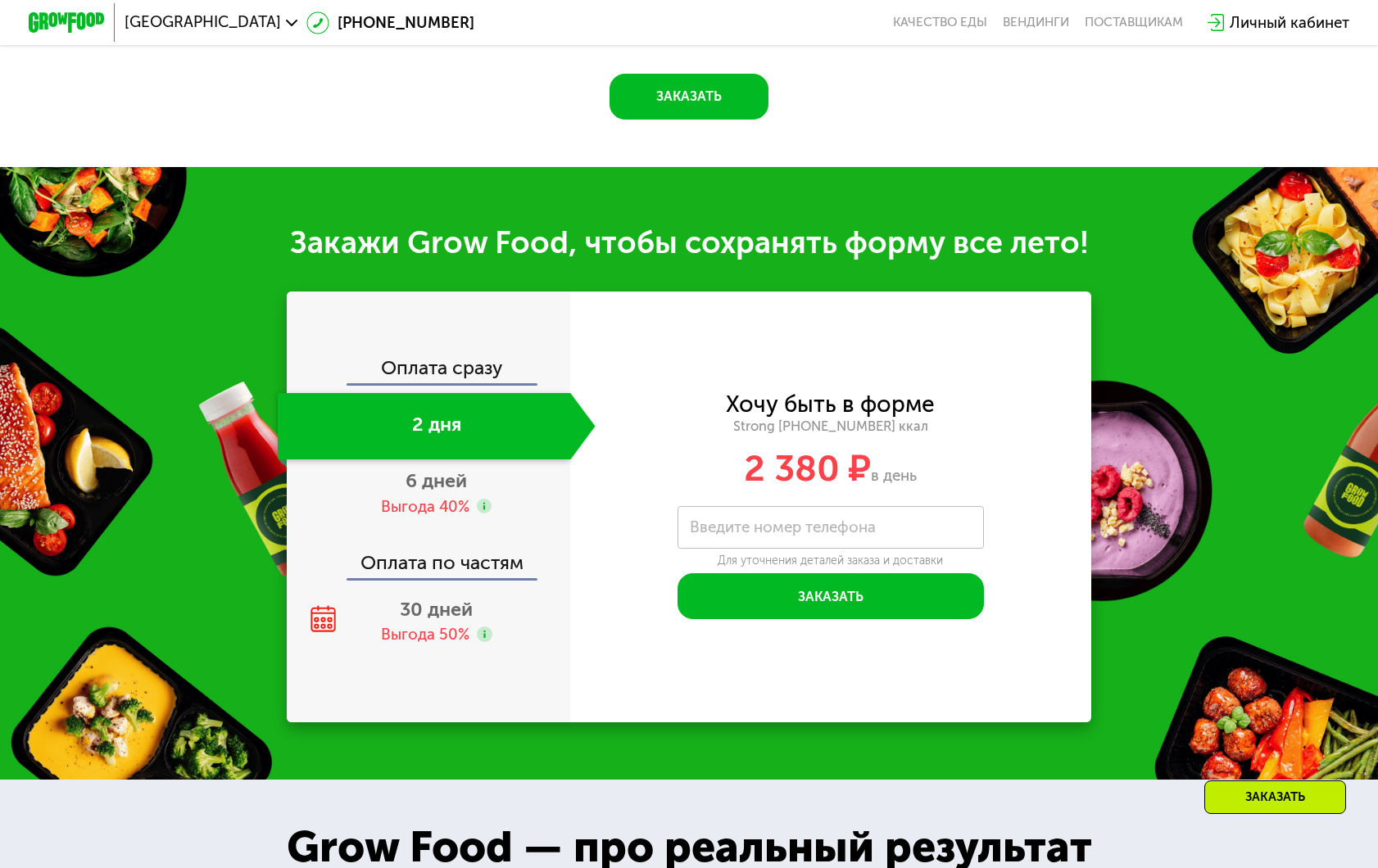
scroll to position [1865, 0]
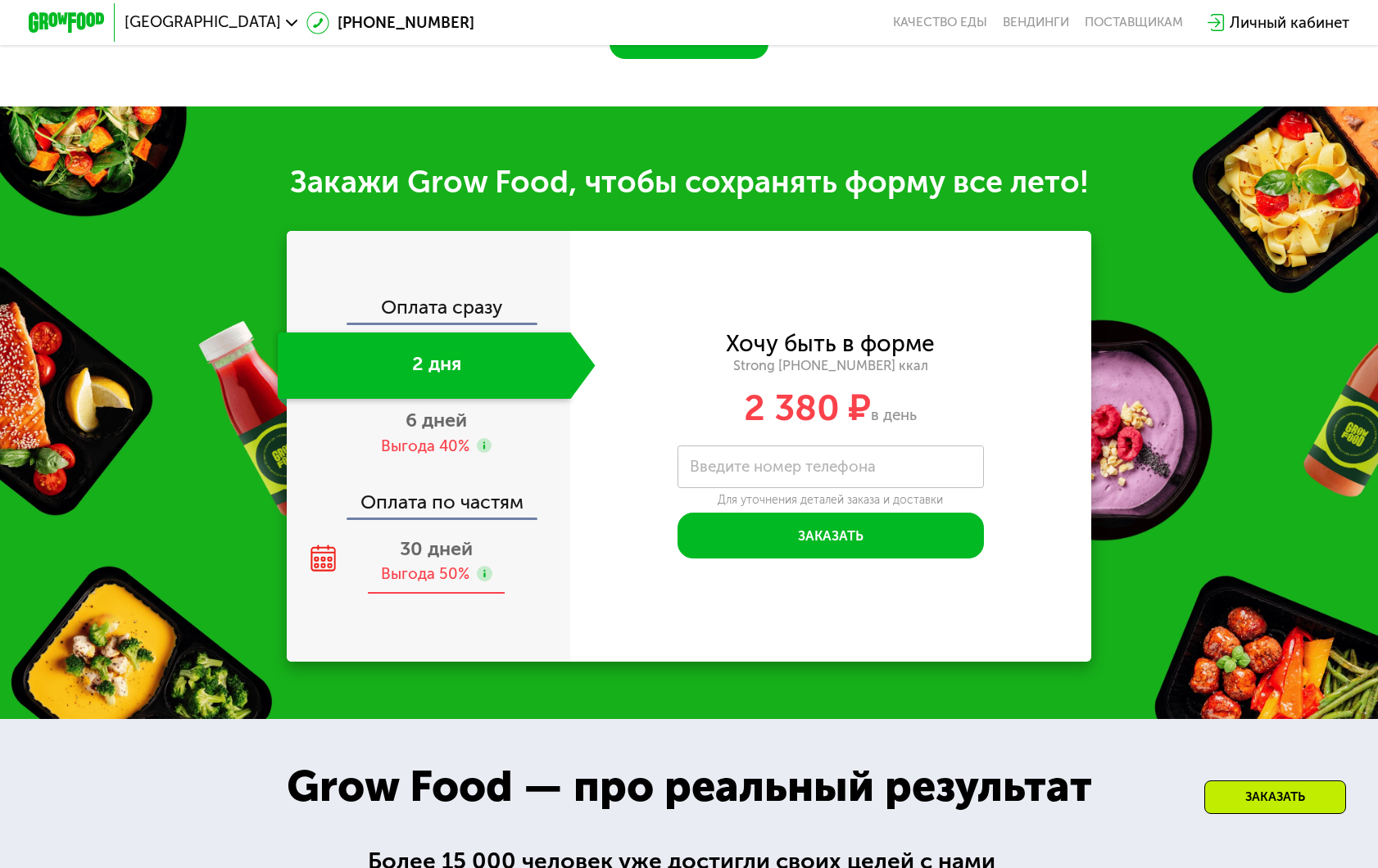
click at [449, 560] on div "30 дней Выгода 50%" at bounding box center [437, 560] width 318 height 67
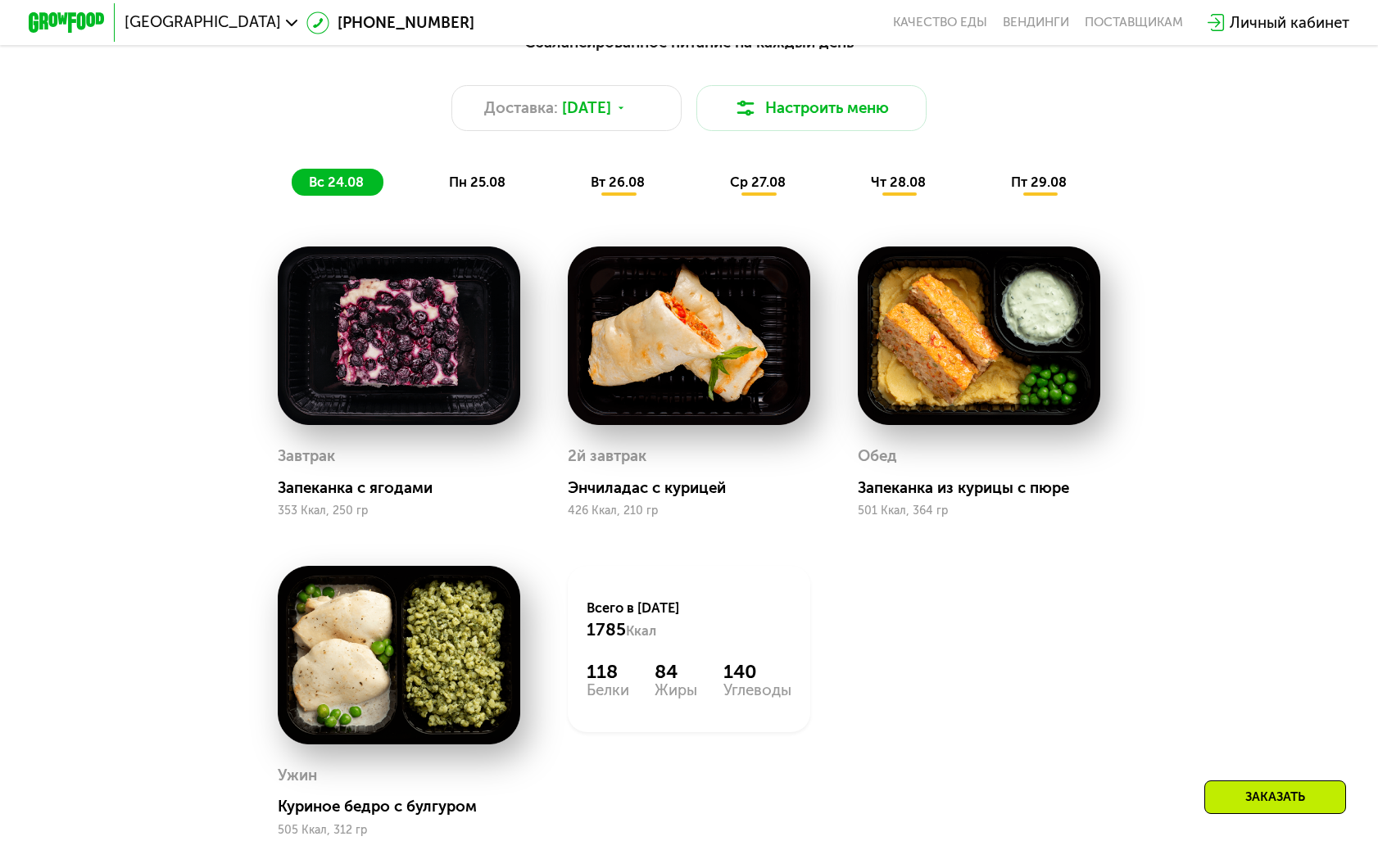
scroll to position [641, 0]
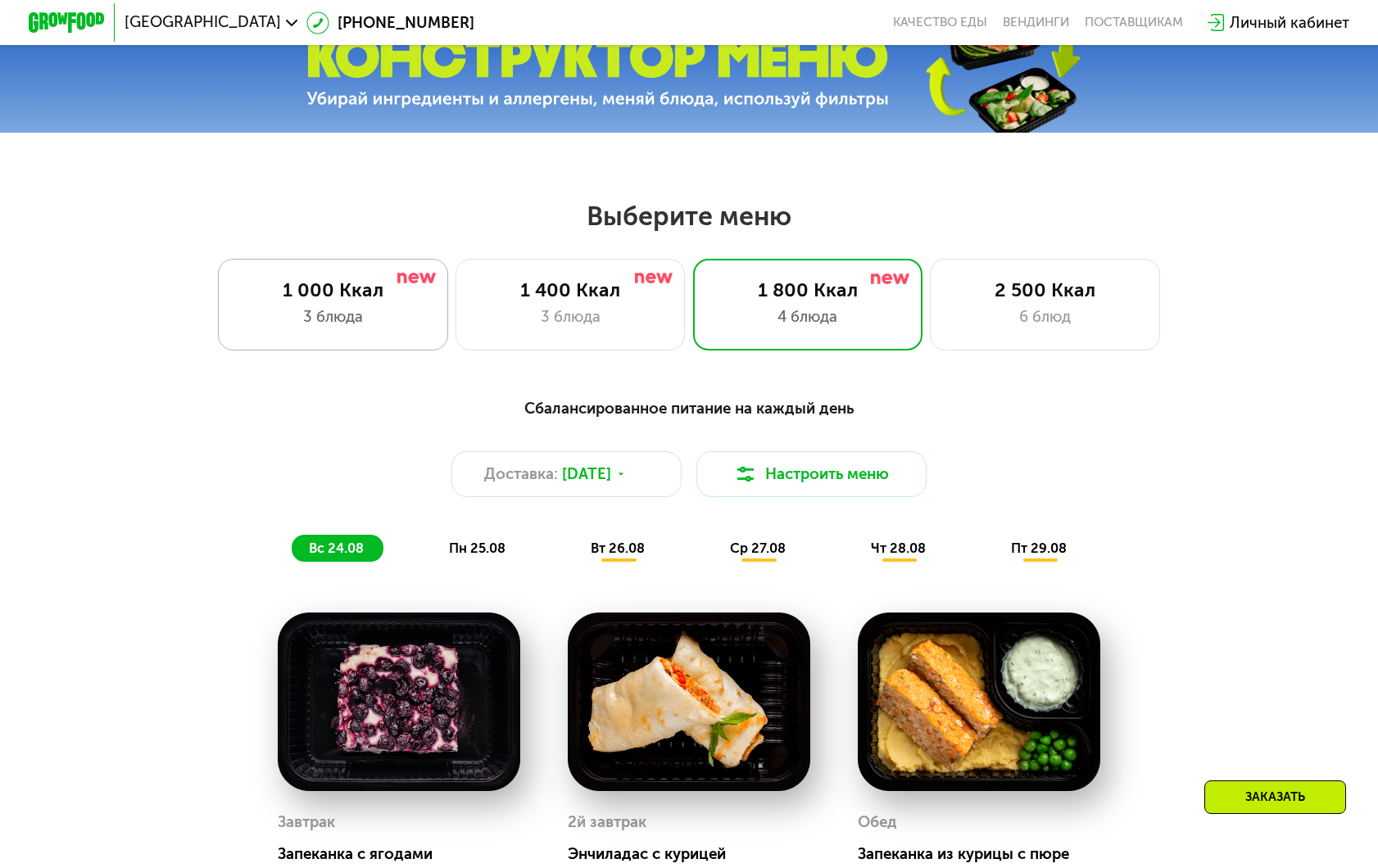
click at [456, 338] on div "1 000 Ккал 3 блюда" at bounding box center [570, 305] width 229 height 92
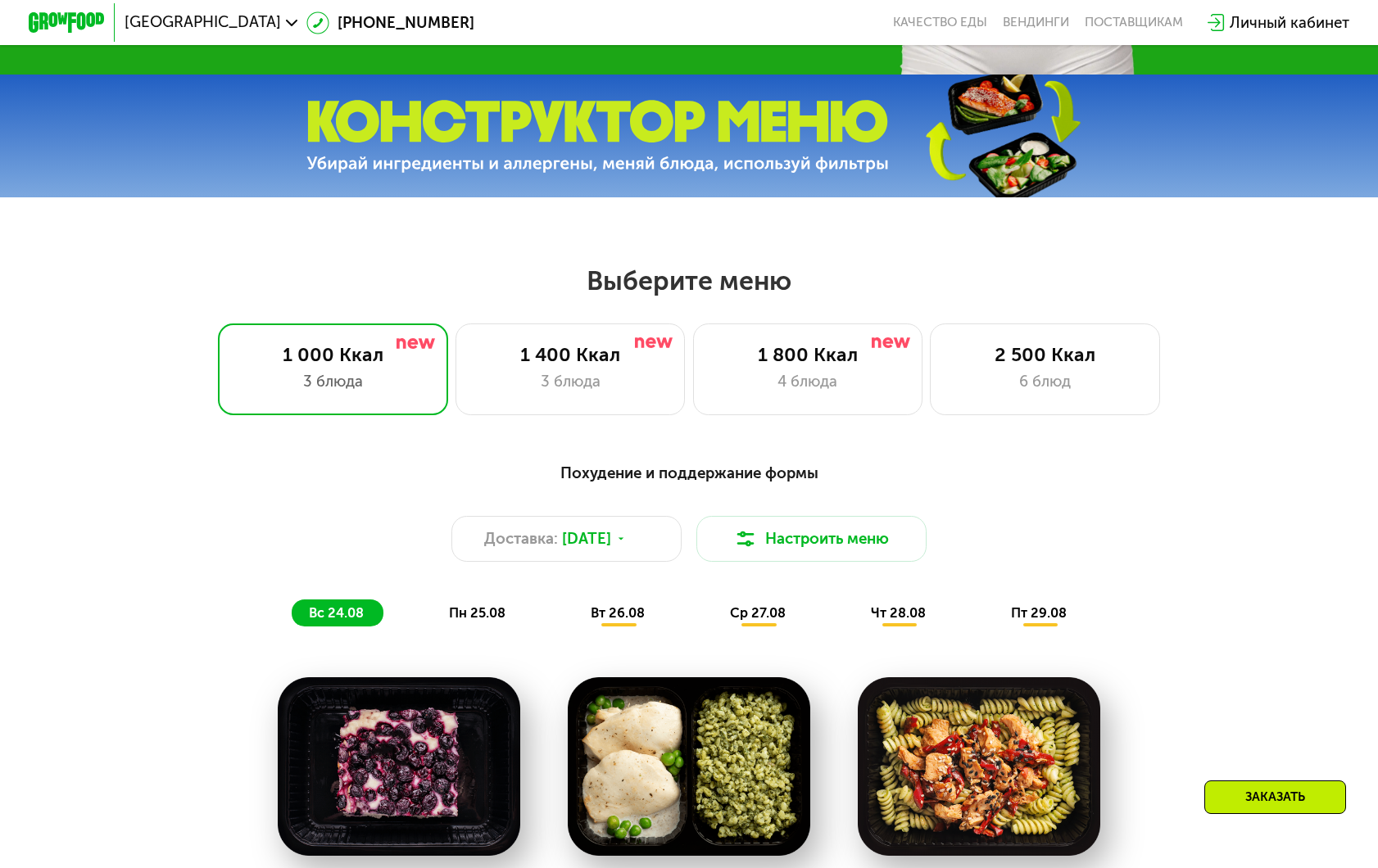
scroll to position [512, 0]
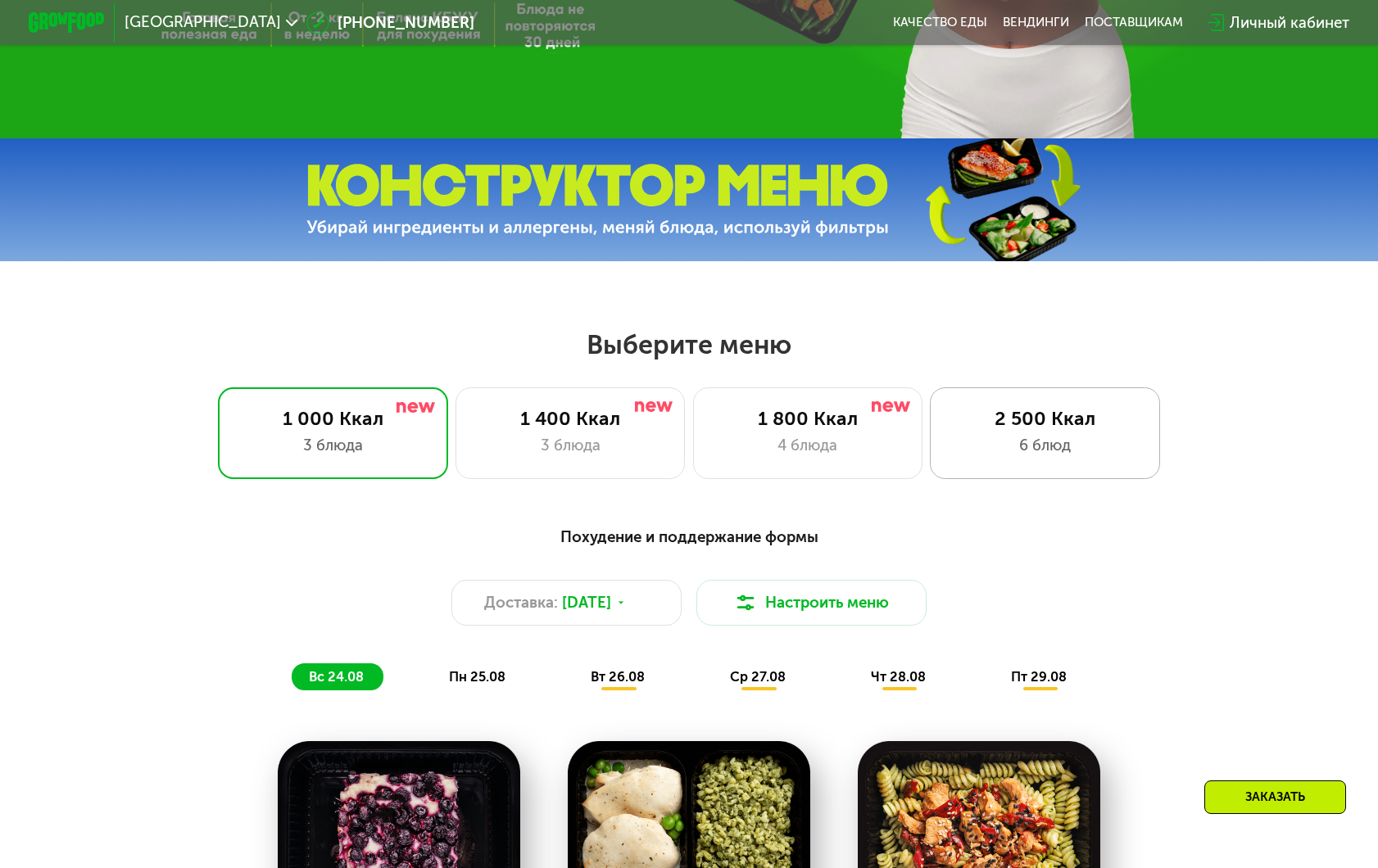
click at [1080, 399] on div "2 500 Ккал 6 блюд" at bounding box center [1045, 434] width 229 height 92
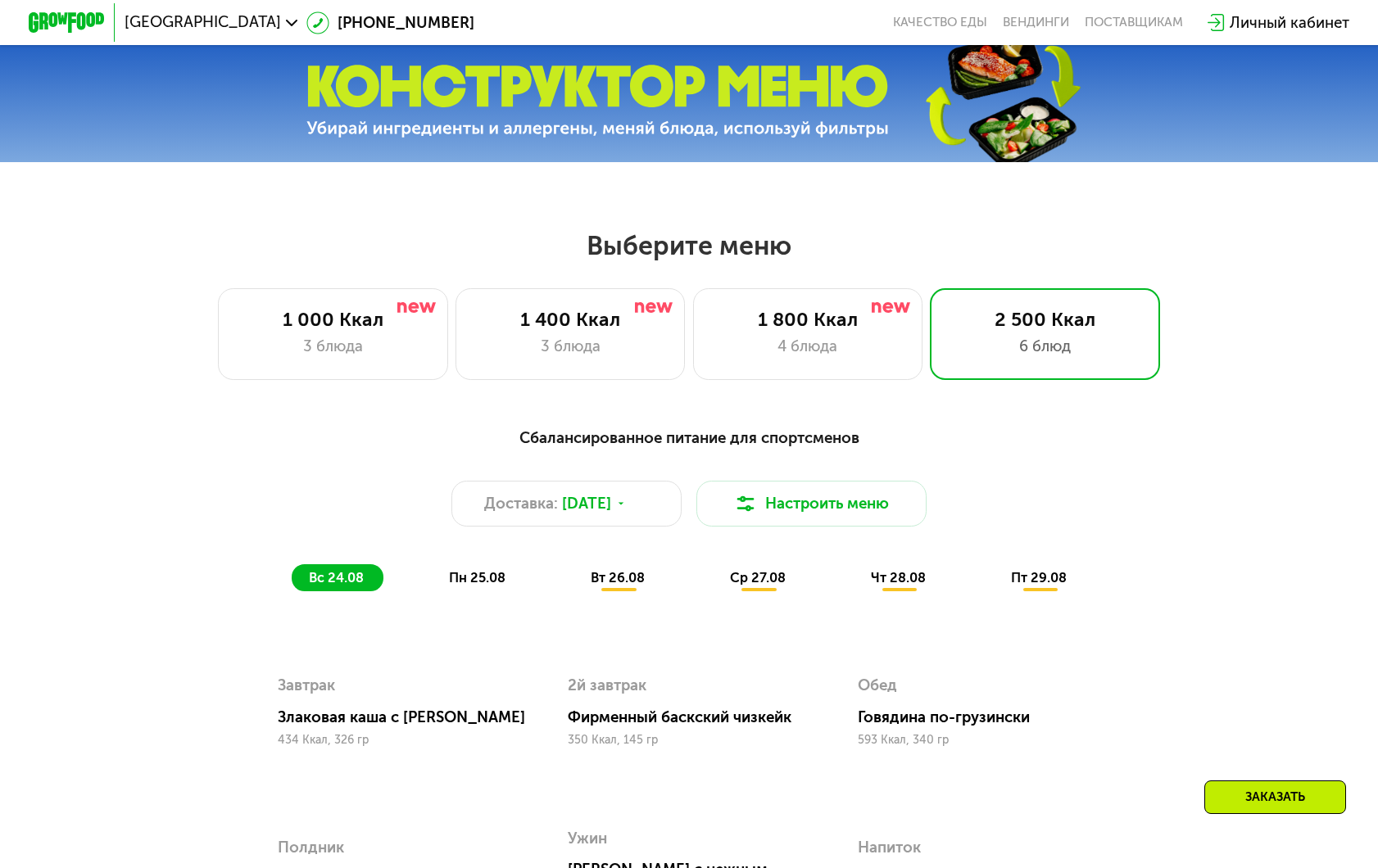
scroll to position [527, 0]
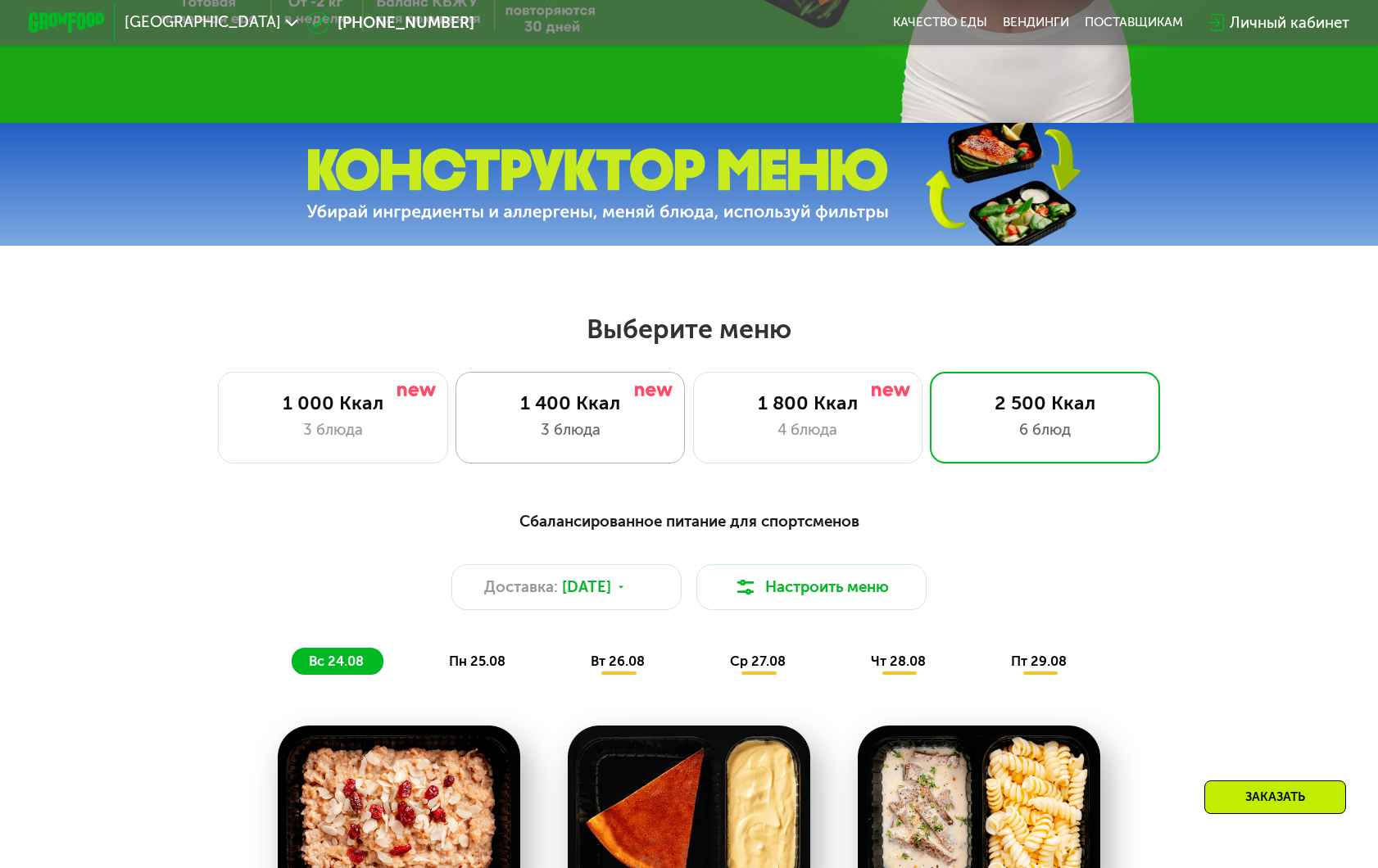
click at [632, 402] on div "1 400 Ккал" at bounding box center [570, 403] width 190 height 23
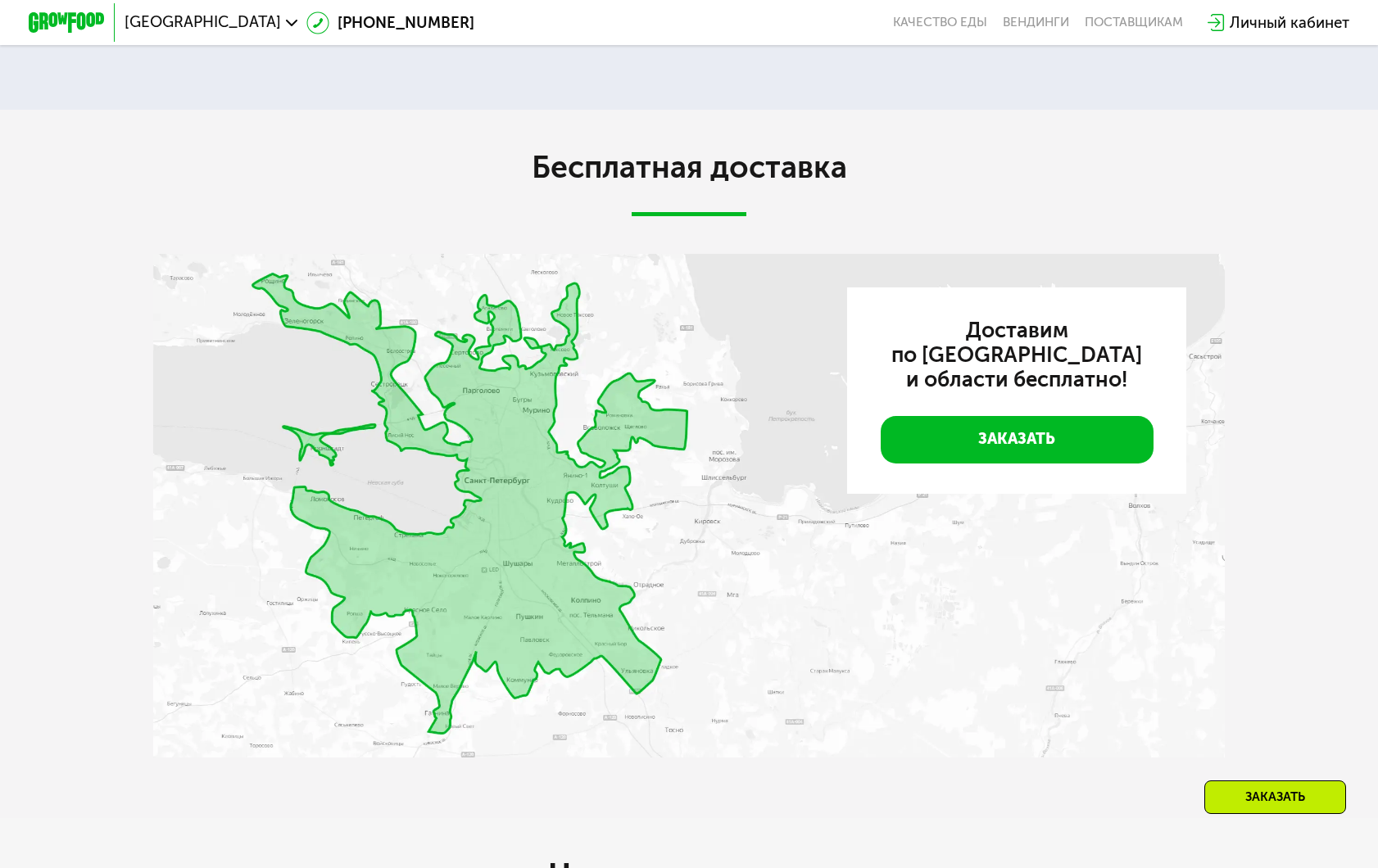
scroll to position [4367, 0]
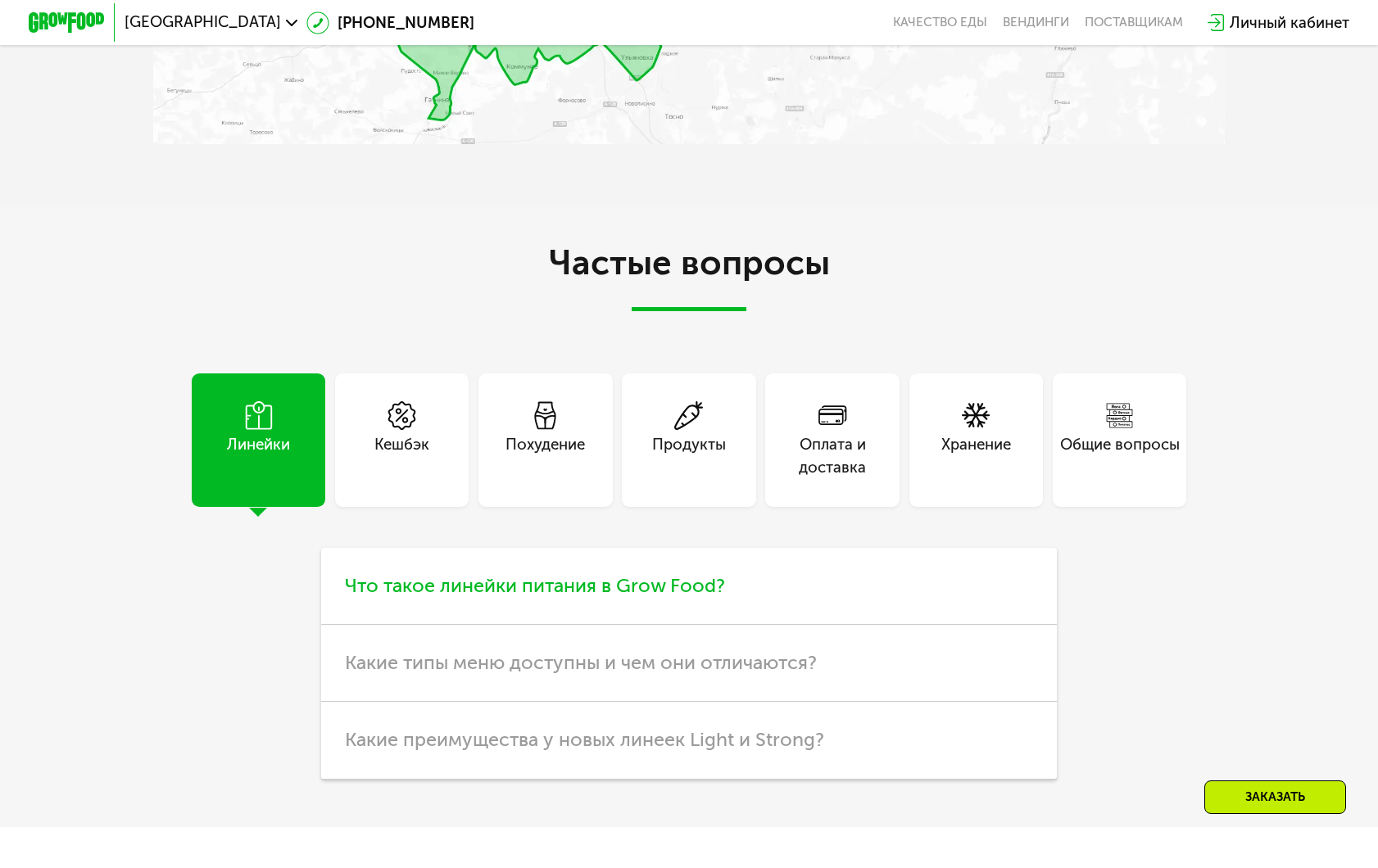
click at [467, 605] on h3 "Что такое линейки питания в Grow Food?" at bounding box center [688, 586] width 735 height 77
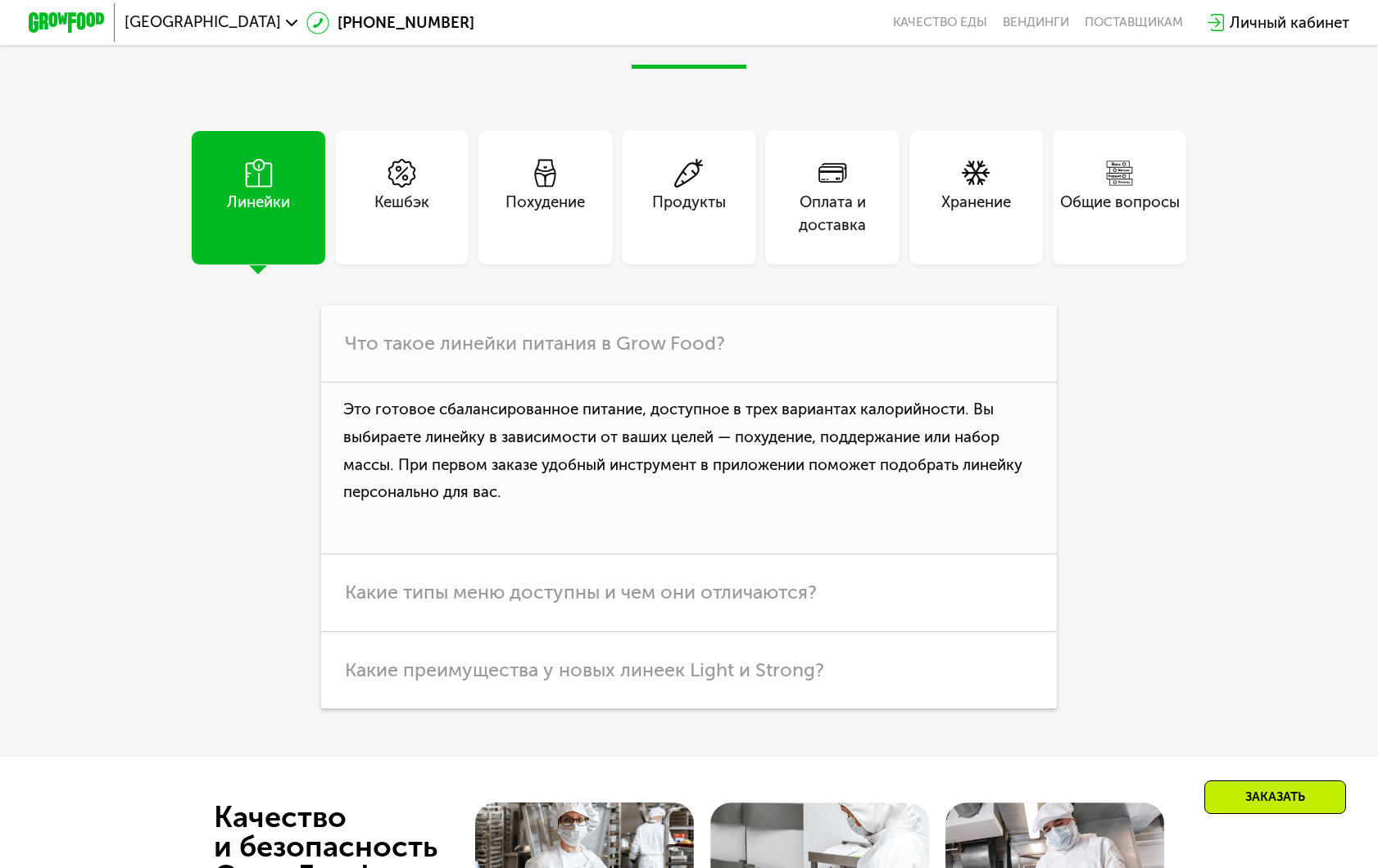
scroll to position [4659, 0]
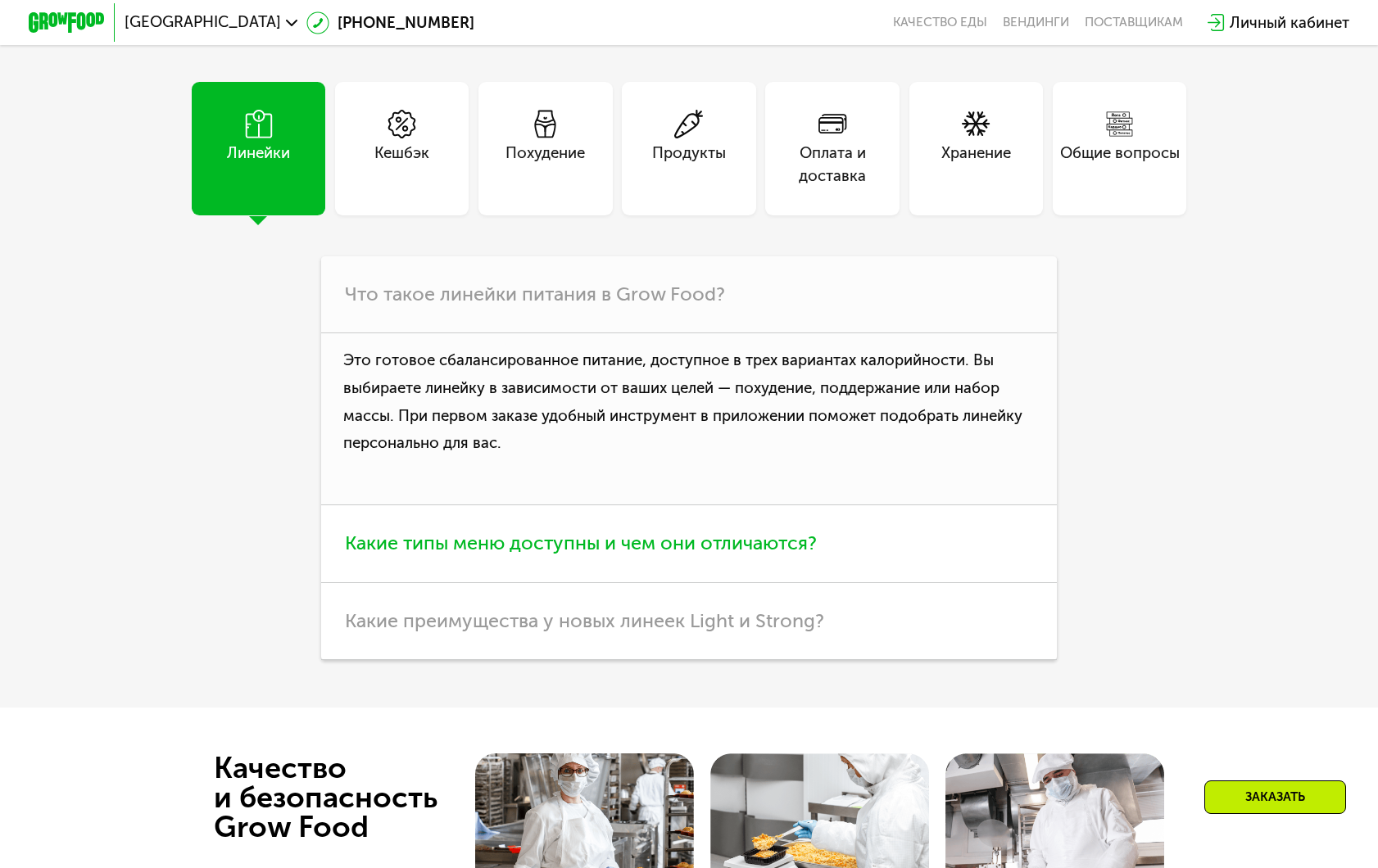
click at [589, 553] on span "Какие типы меню доступны и чем они отличаются?" at bounding box center [580, 542] width 472 height 23
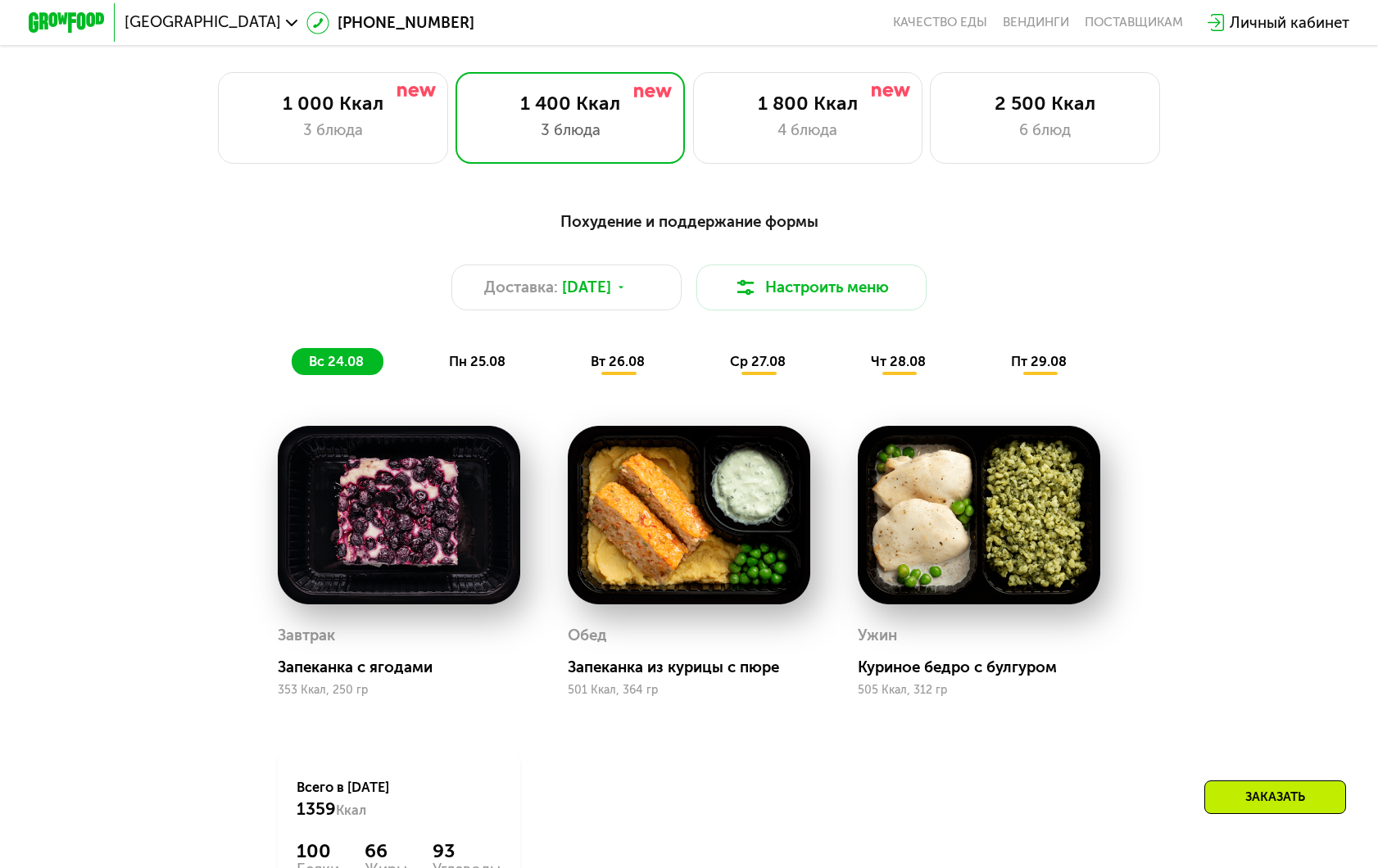
scroll to position [848, 0]
